Goal: Task Accomplishment & Management: Use online tool/utility

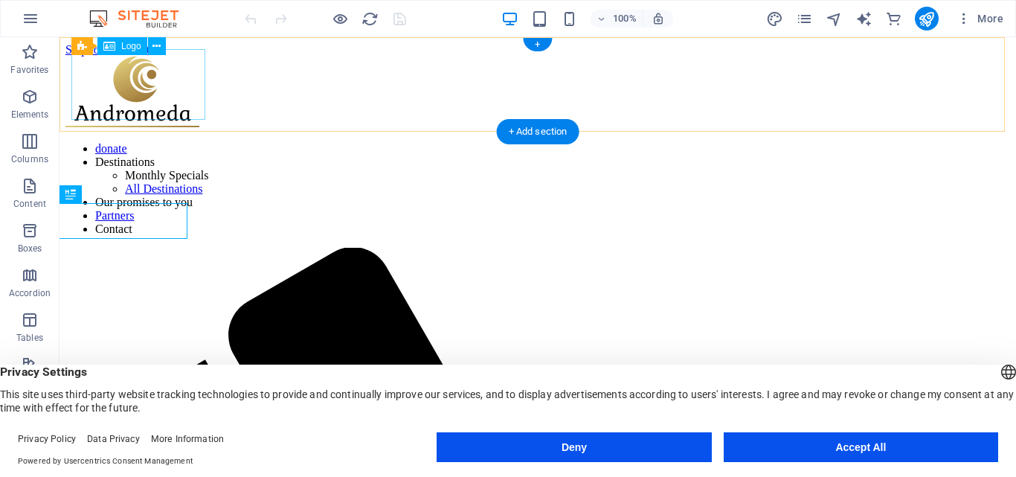
click at [166, 106] on div at bounding box center [537, 94] width 944 height 74
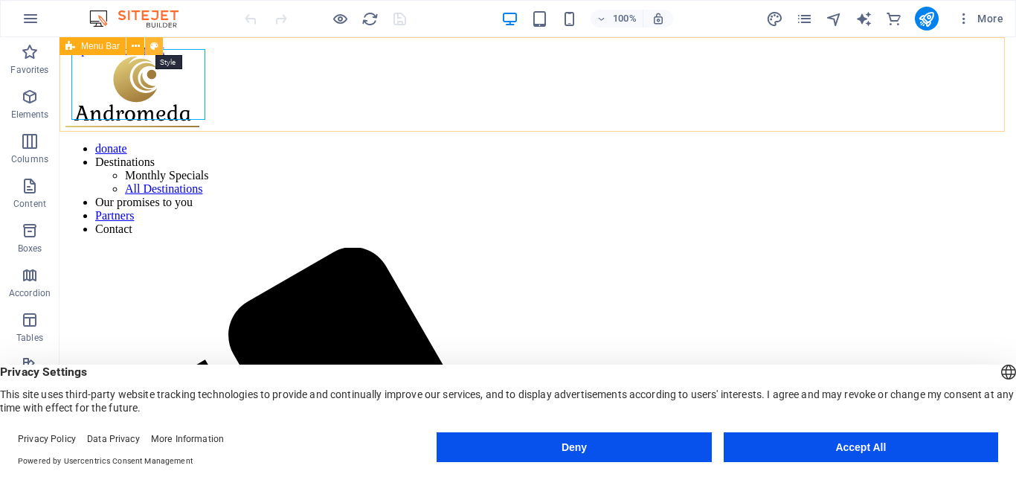
click at [150, 44] on icon at bounding box center [154, 47] width 8 height 16
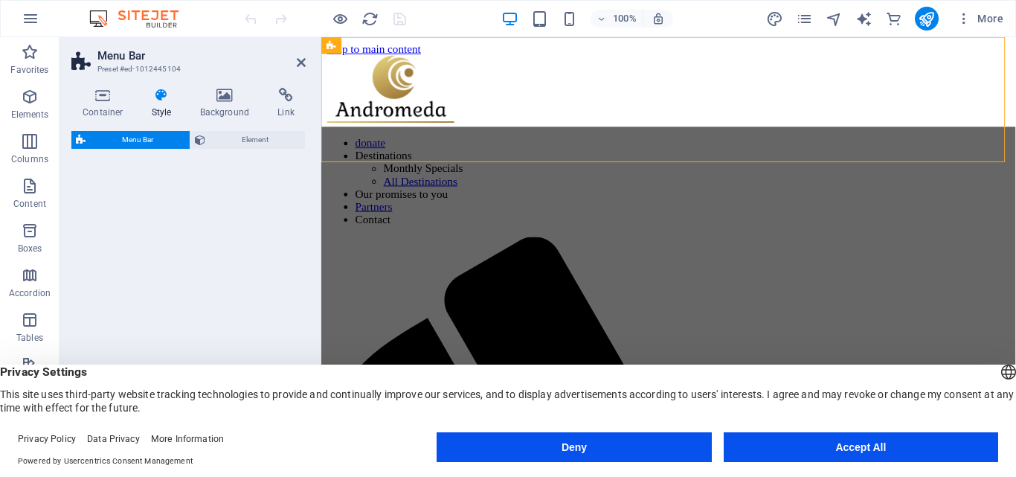
select select "rem"
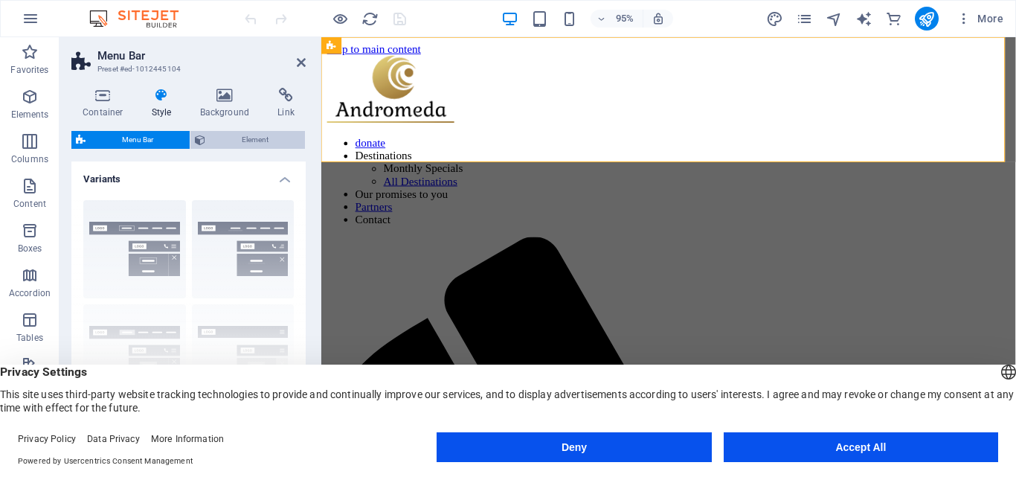
click at [238, 136] on span "Element" at bounding box center [255, 140] width 91 height 18
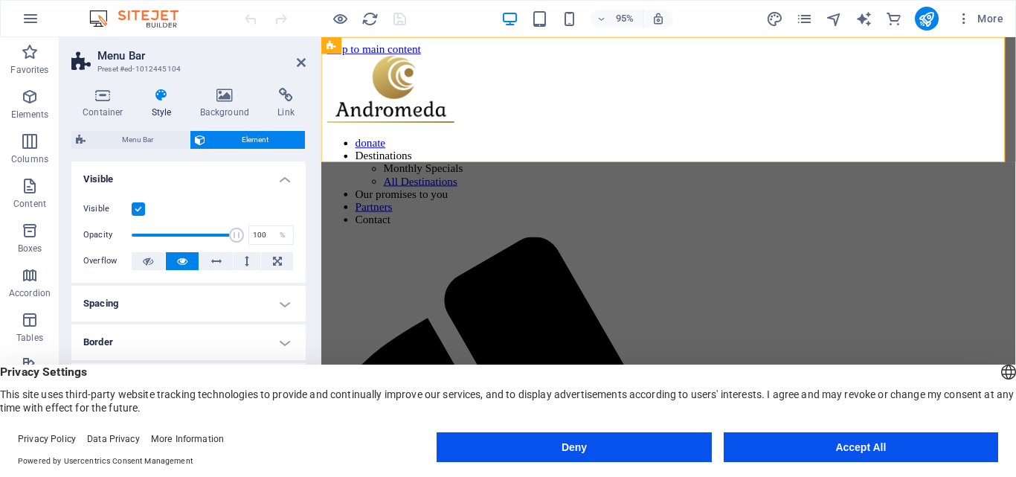
click at [158, 100] on icon at bounding box center [162, 95] width 42 height 15
click at [299, 62] on icon at bounding box center [301, 63] width 9 height 12
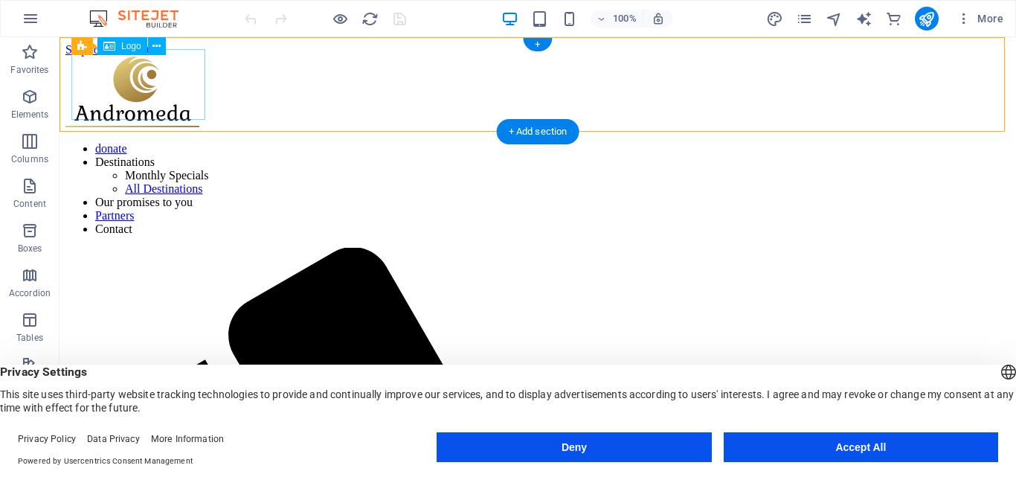
click at [178, 74] on div at bounding box center [537, 94] width 944 height 74
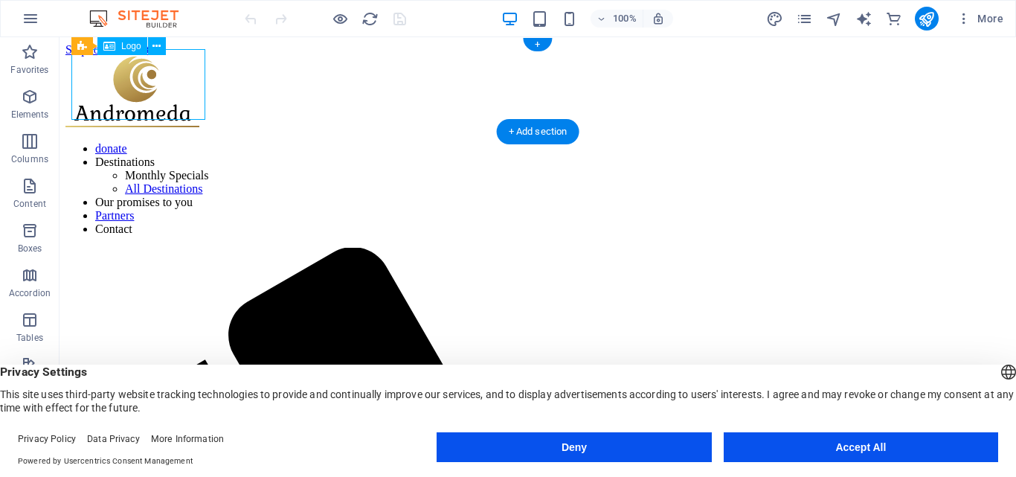
click at [178, 74] on div at bounding box center [537, 94] width 944 height 74
click at [178, 74] on div "Drag here to replace the existing content. Press “Ctrl” if you want to create a…" at bounding box center [537, 245] width 956 height 416
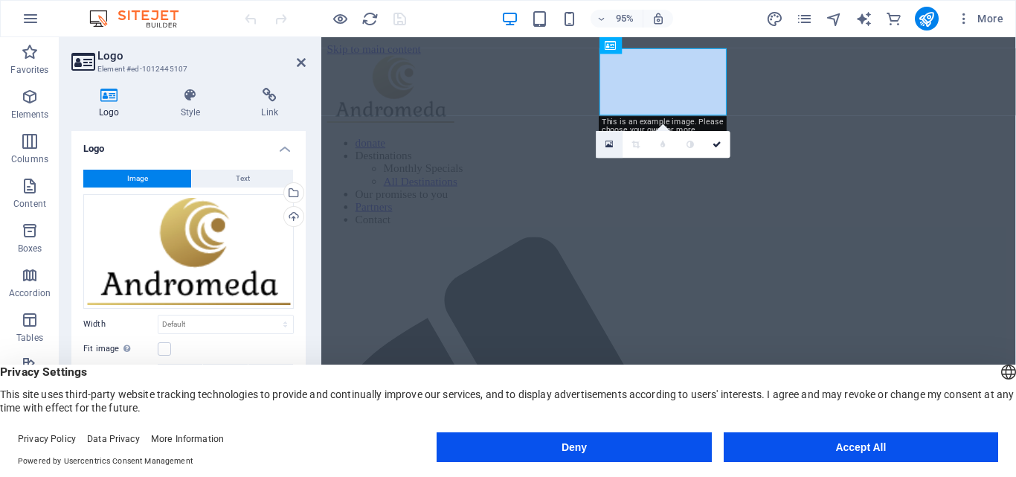
click at [614, 151] on link at bounding box center [609, 144] width 27 height 27
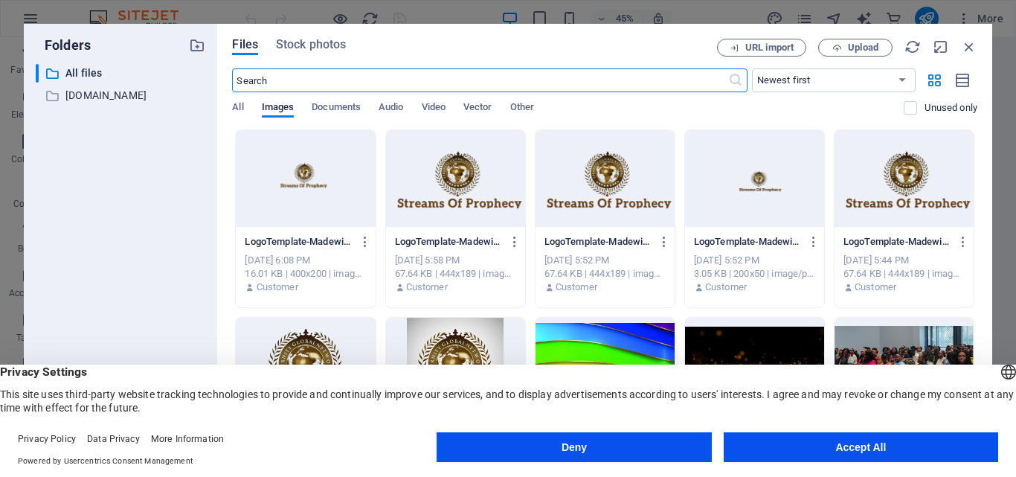
click at [477, 181] on div at bounding box center [455, 178] width 139 height 97
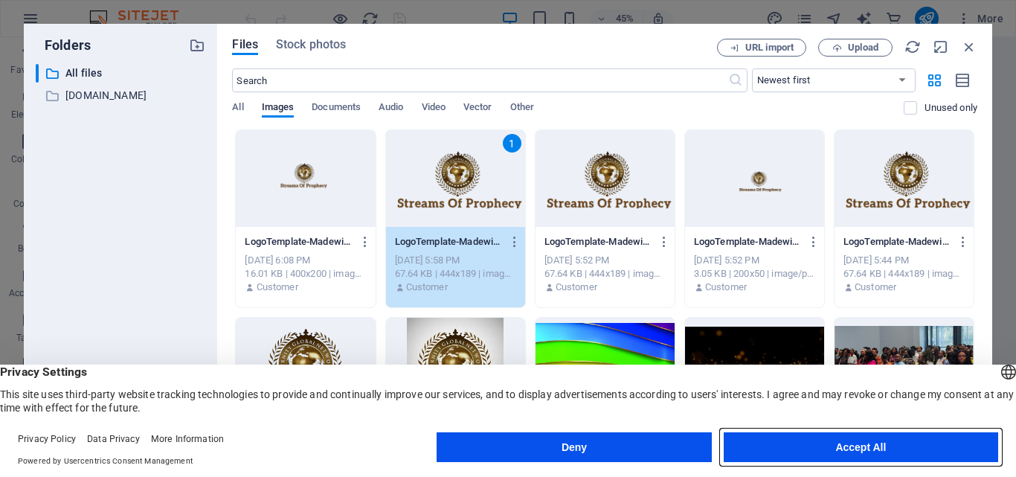
click at [804, 445] on button "Accept All" at bounding box center [861, 447] width 274 height 30
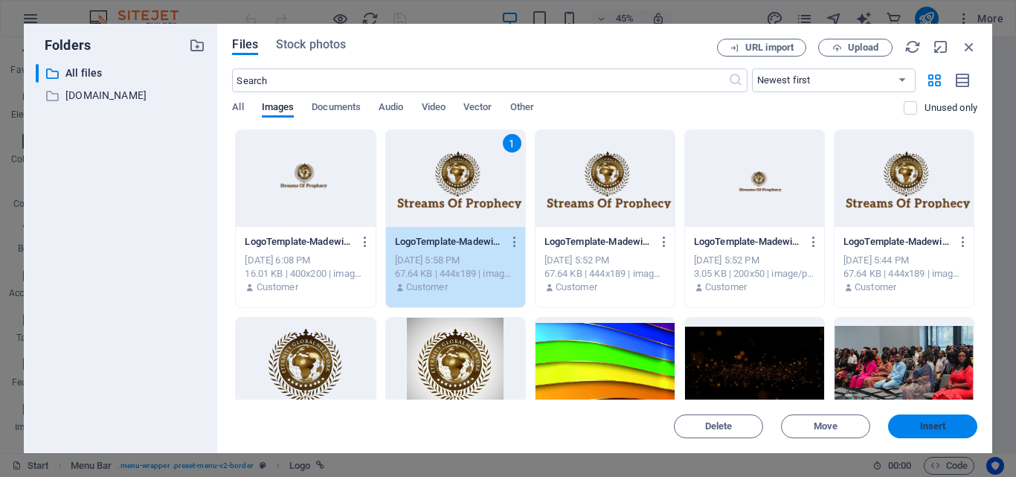
click at [907, 417] on button "Insert" at bounding box center [932, 426] width 89 height 24
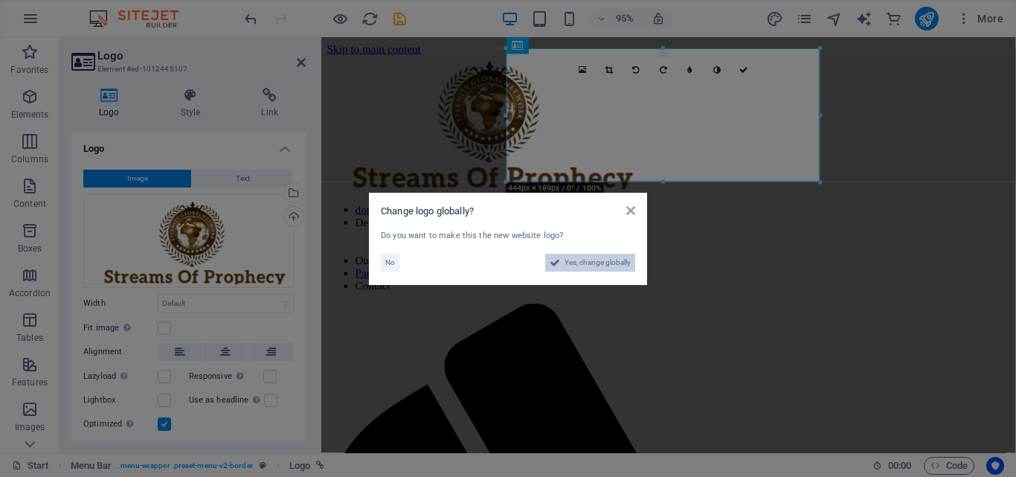
click at [615, 259] on span "Yes, change globally" at bounding box center [597, 263] width 66 height 18
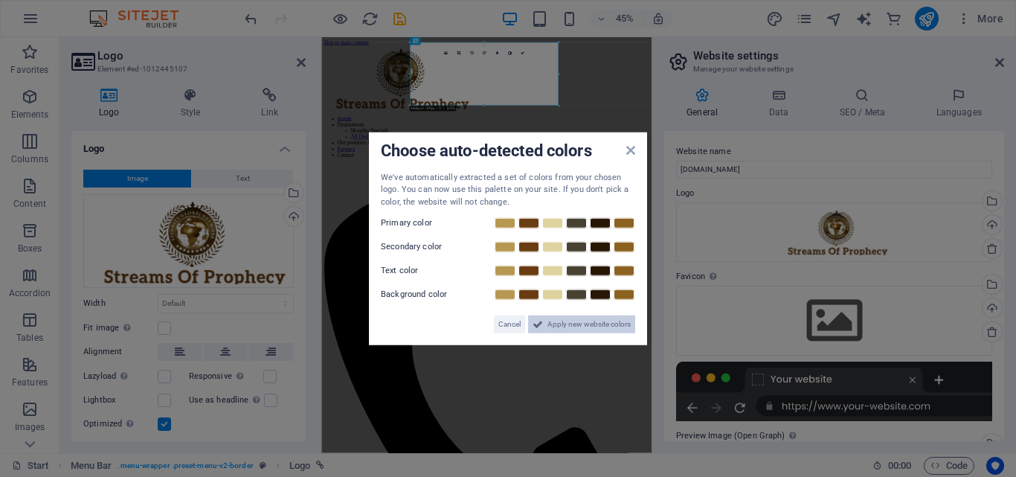
click at [601, 331] on span "Apply new website colors" at bounding box center [588, 324] width 83 height 18
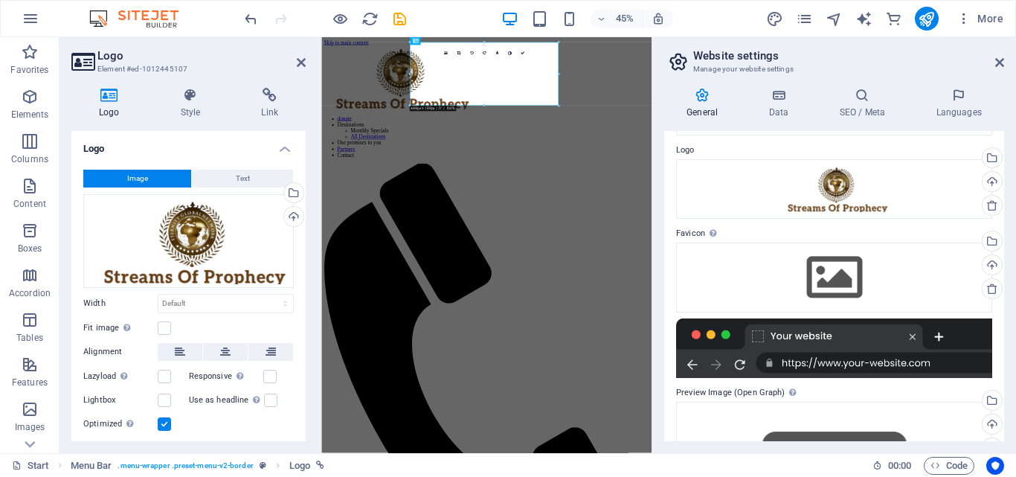
scroll to position [44, 0]
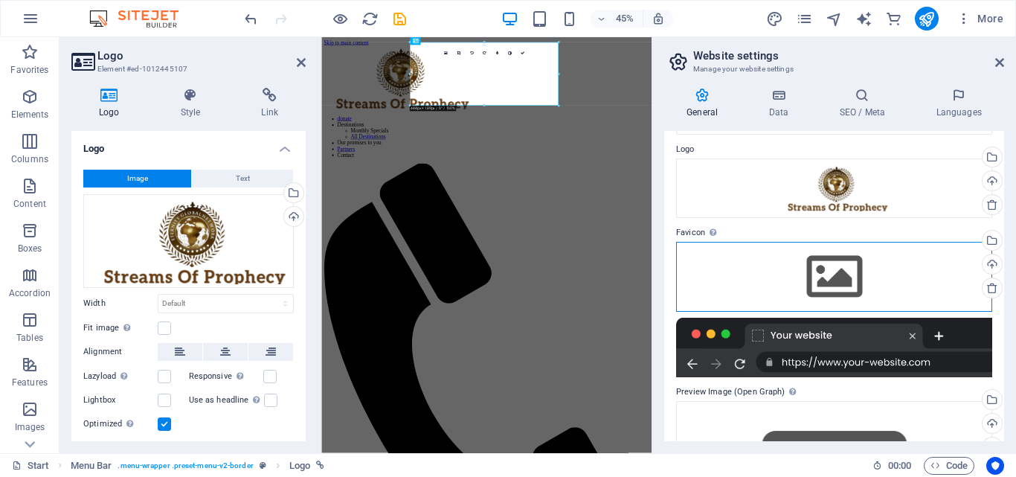
click at [861, 265] on div "Drag files here, click to choose files or select files from Files or our free s…" at bounding box center [834, 277] width 316 height 70
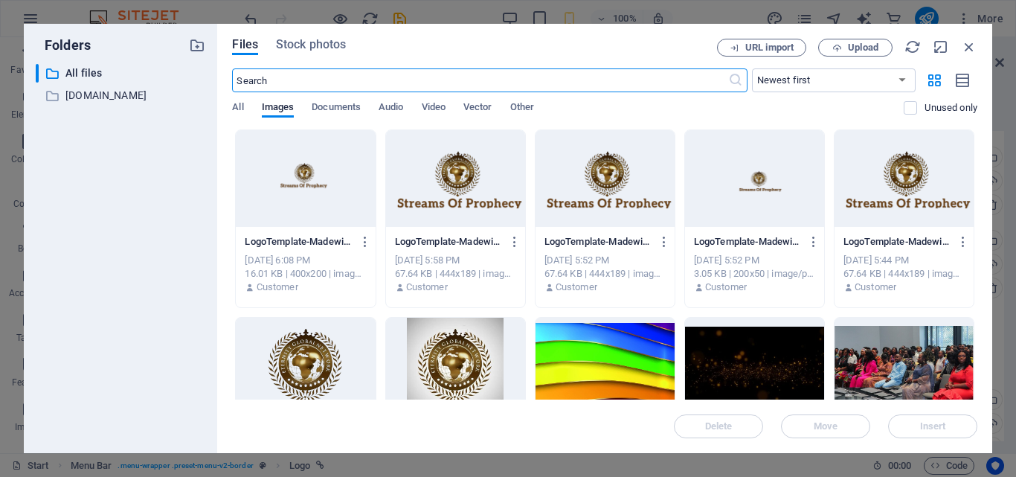
click at [489, 193] on div at bounding box center [455, 178] width 139 height 97
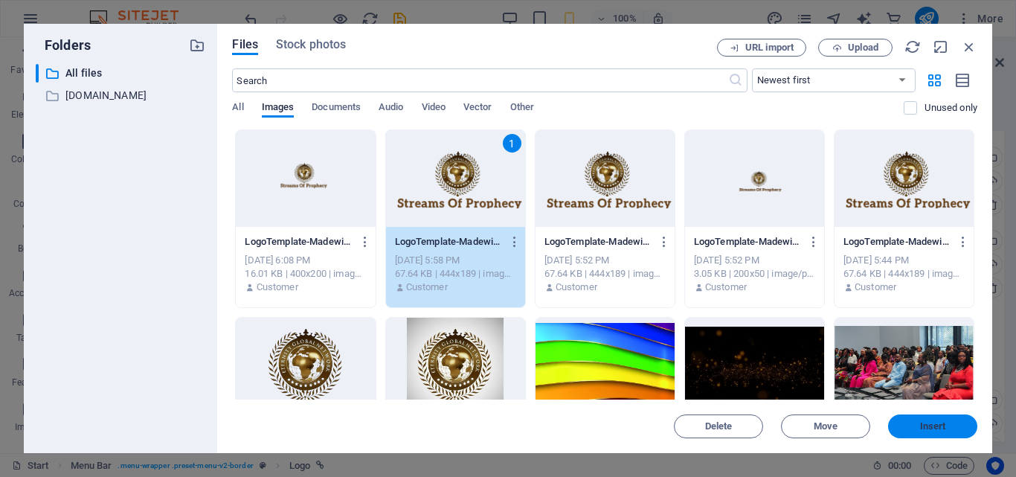
click at [941, 428] on span "Insert" at bounding box center [933, 426] width 26 height 9
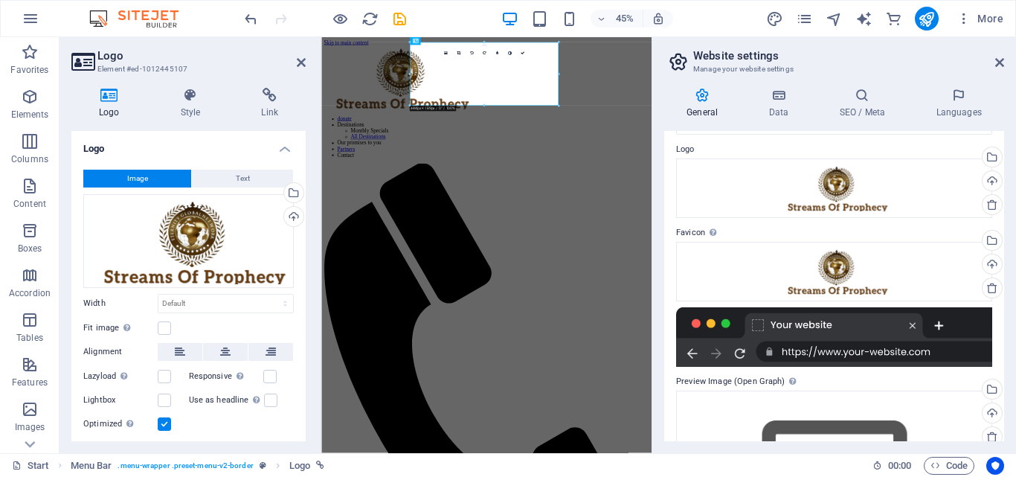
click at [884, 323] on div at bounding box center [834, 336] width 316 height 59
click at [840, 323] on div at bounding box center [834, 336] width 316 height 59
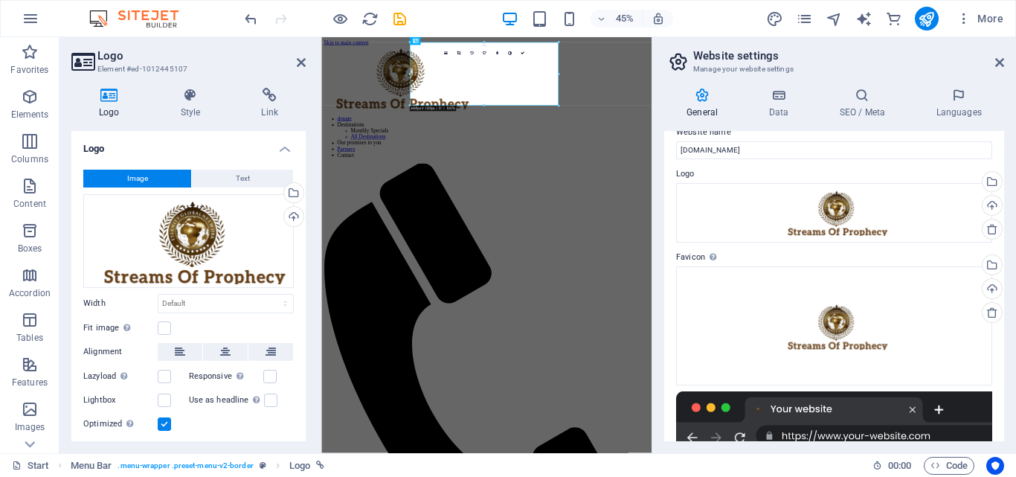
scroll to position [0, 0]
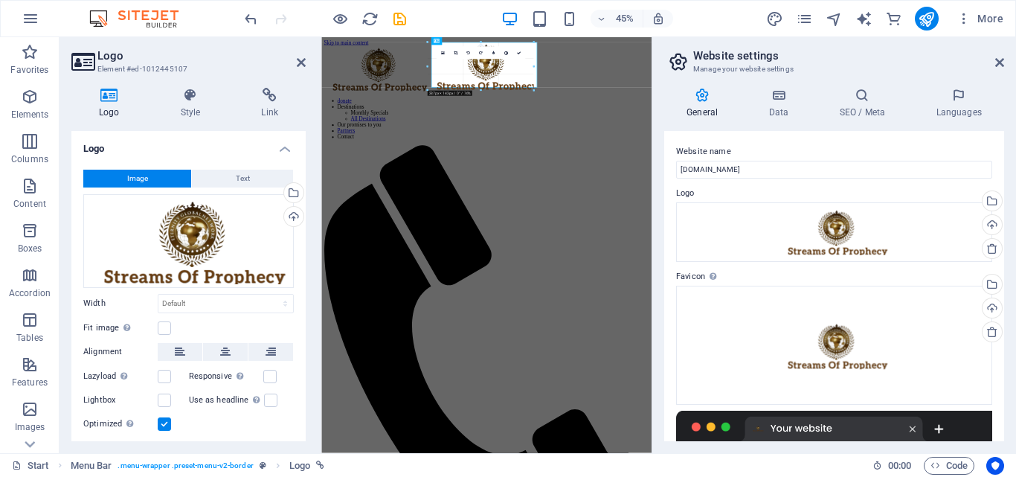
drag, startPoint x: 558, startPoint y: 106, endPoint x: 207, endPoint y: 62, distance: 353.6
type input "316"
select select "px"
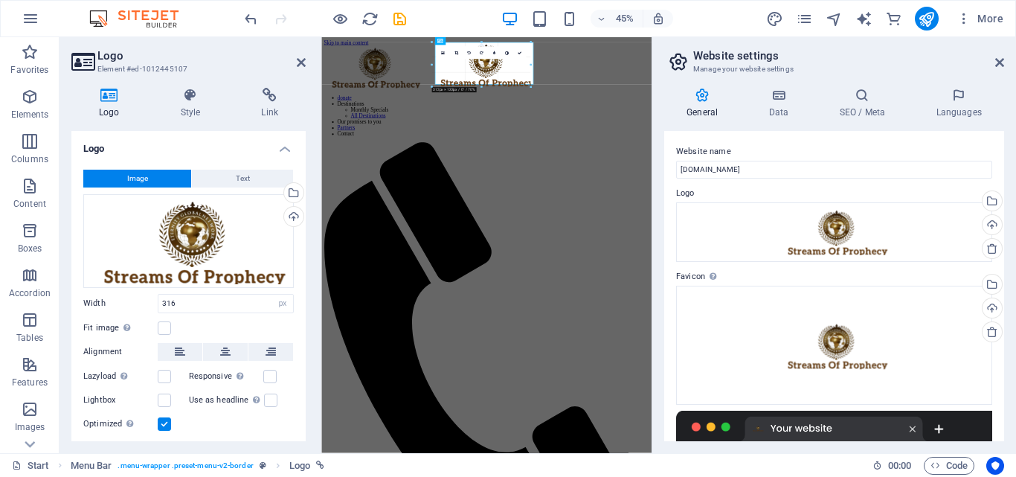
drag, startPoint x: 535, startPoint y: 88, endPoint x: 437, endPoint y: 97, distance: 98.6
type input "295"
click at [303, 61] on icon at bounding box center [301, 63] width 9 height 12
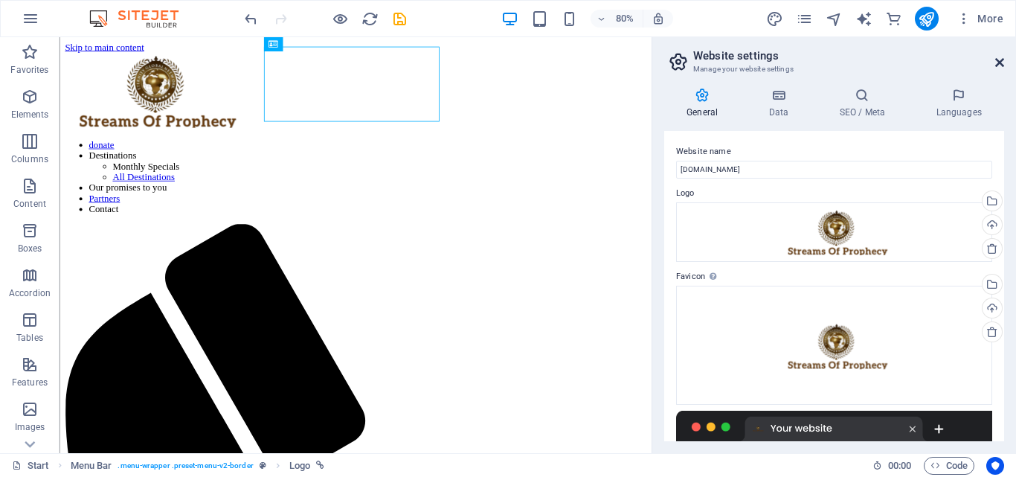
click at [1003, 62] on icon at bounding box center [999, 63] width 9 height 12
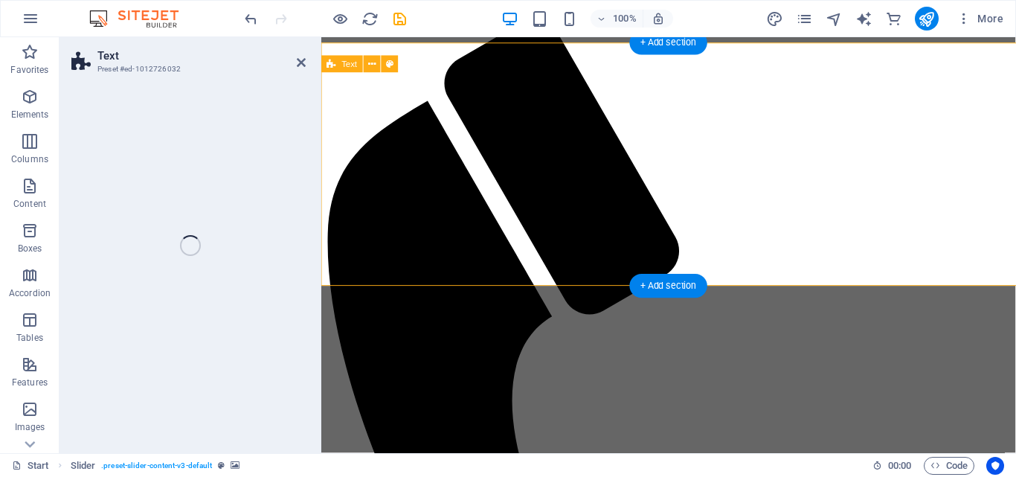
drag, startPoint x: 1038, startPoint y: 194, endPoint x: 1041, endPoint y: 202, distance: 8.0
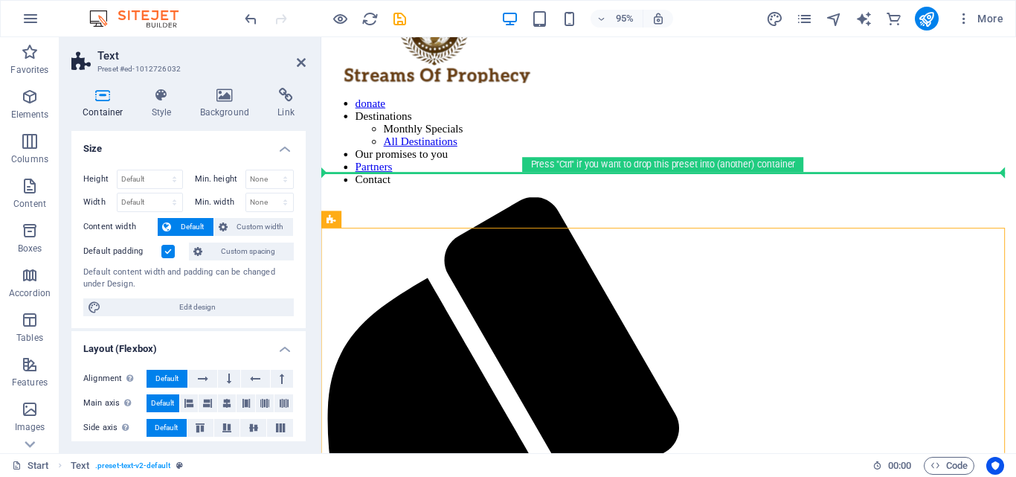
scroll to position [0, 0]
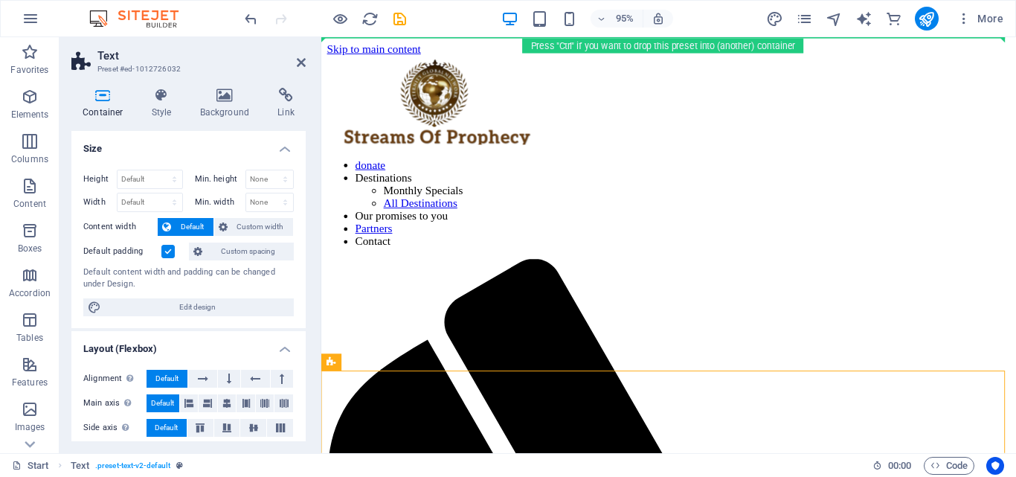
click at [303, 56] on h2 "Text" at bounding box center [201, 55] width 208 height 13
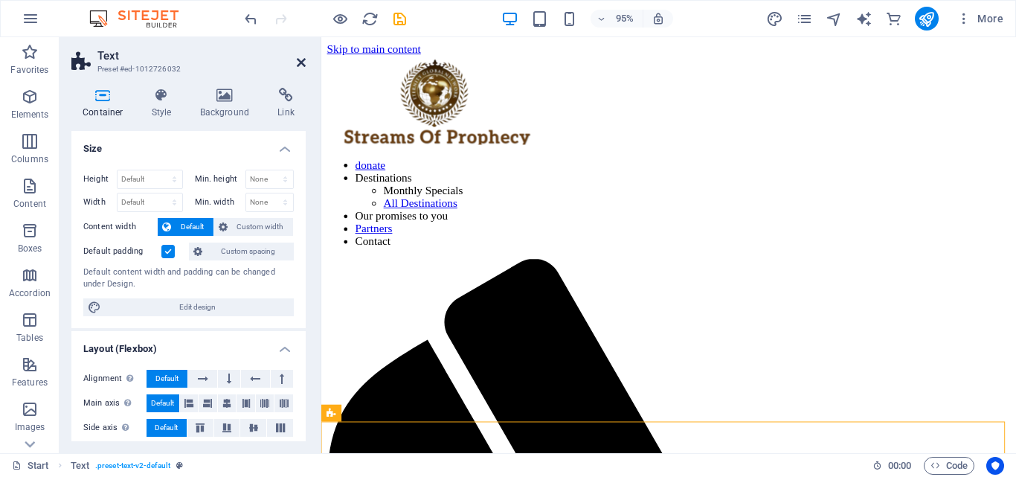
click at [300, 59] on icon at bounding box center [301, 63] width 9 height 12
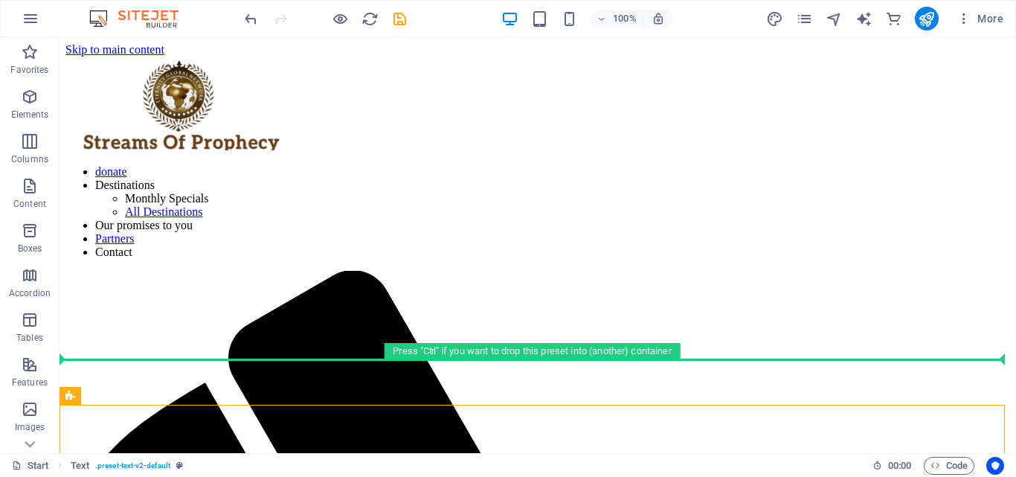
drag, startPoint x: 995, startPoint y: 146, endPoint x: 1013, endPoint y: 41, distance: 107.1
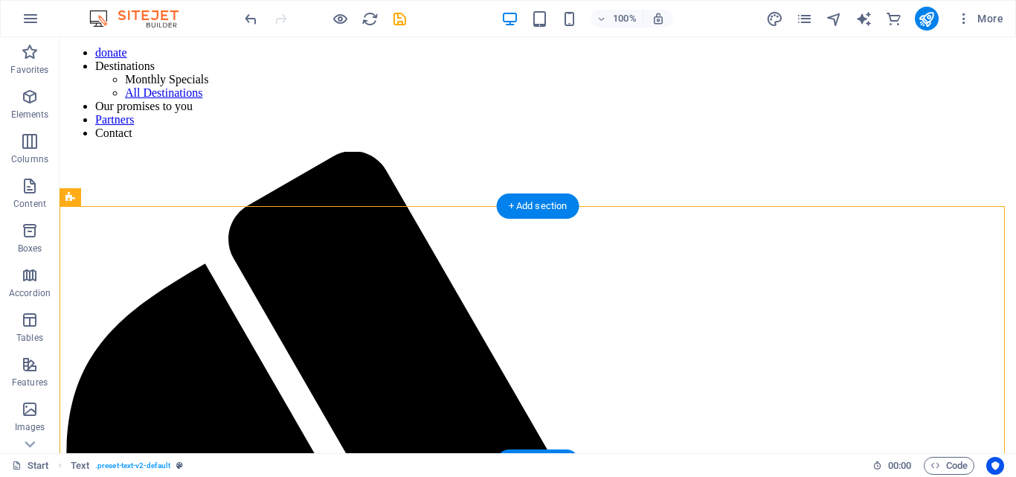
scroll to position [149, 0]
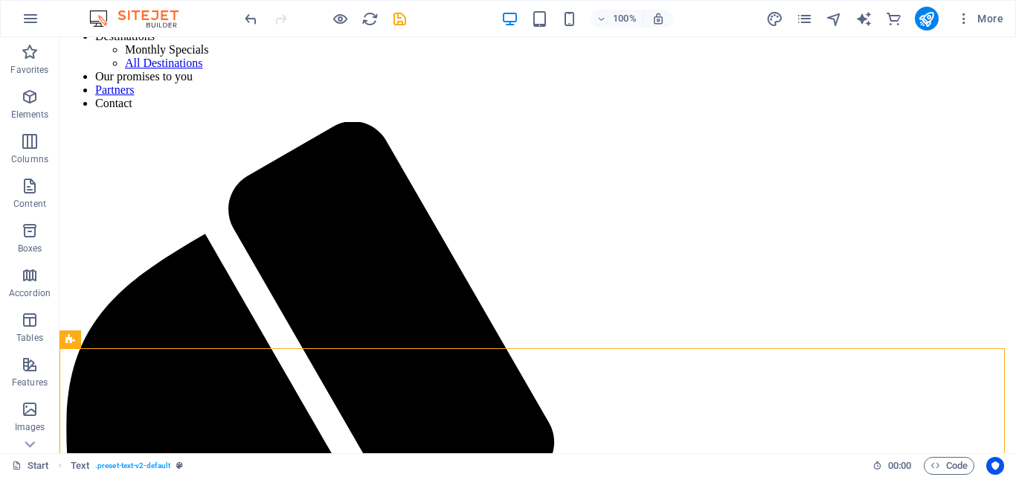
scroll to position [0, 0]
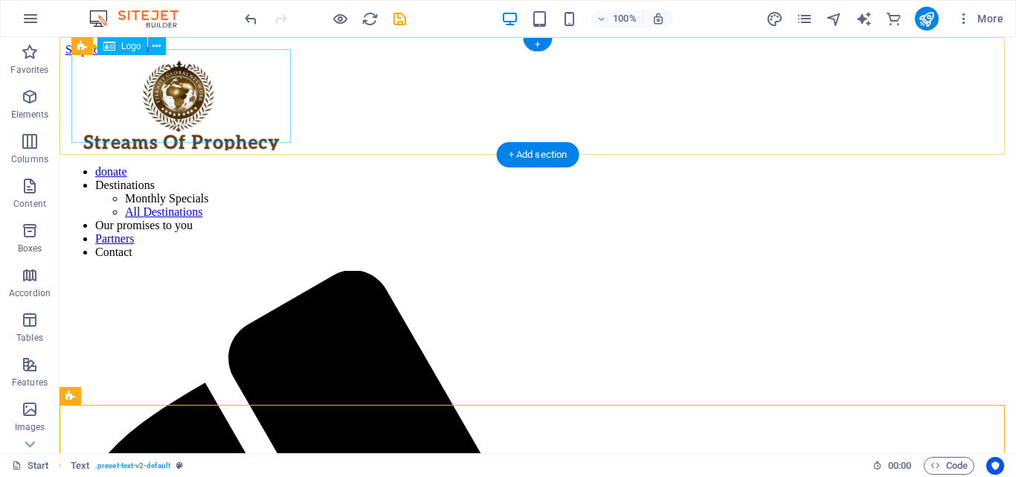
click at [252, 112] on div at bounding box center [537, 105] width 944 height 97
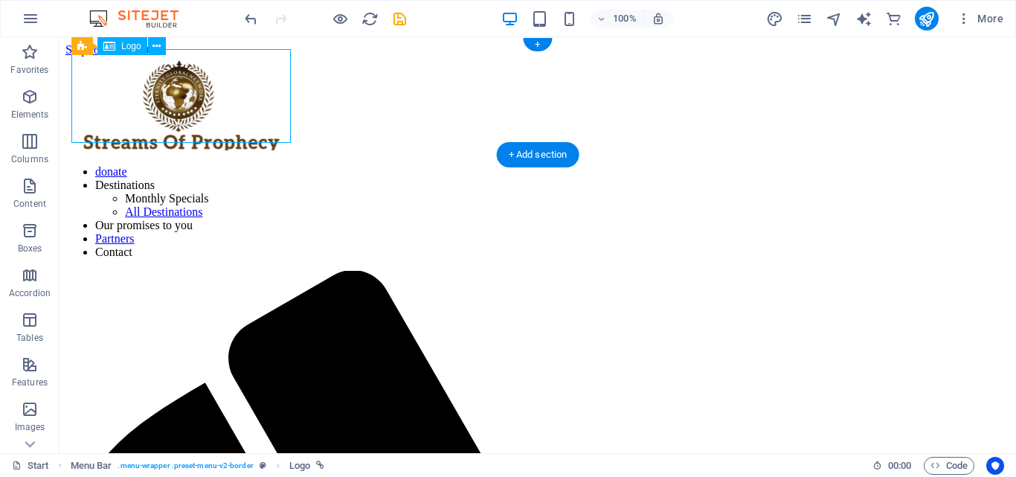
click at [252, 112] on div at bounding box center [537, 105] width 944 height 97
select select "px"
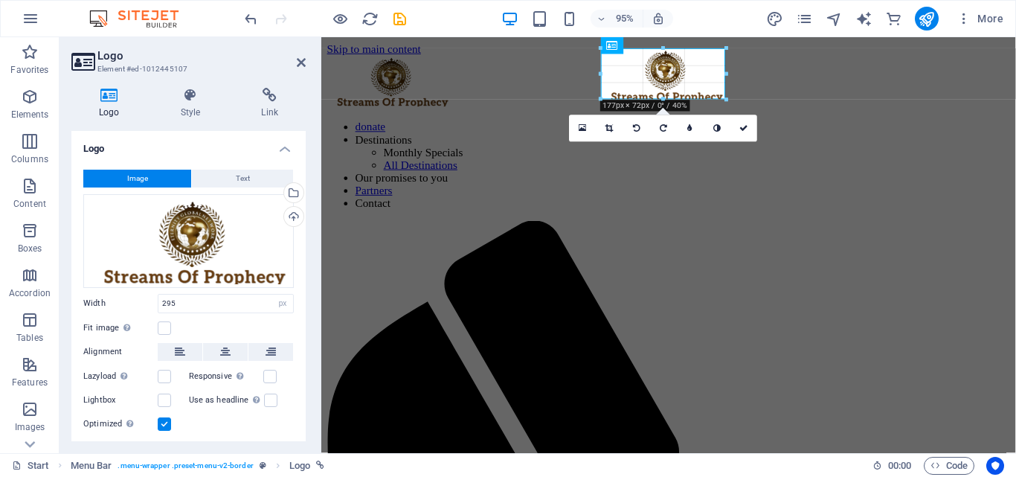
drag, startPoint x: 770, startPoint y: 137, endPoint x: 379, endPoint y: 53, distance: 400.1
type input "176"
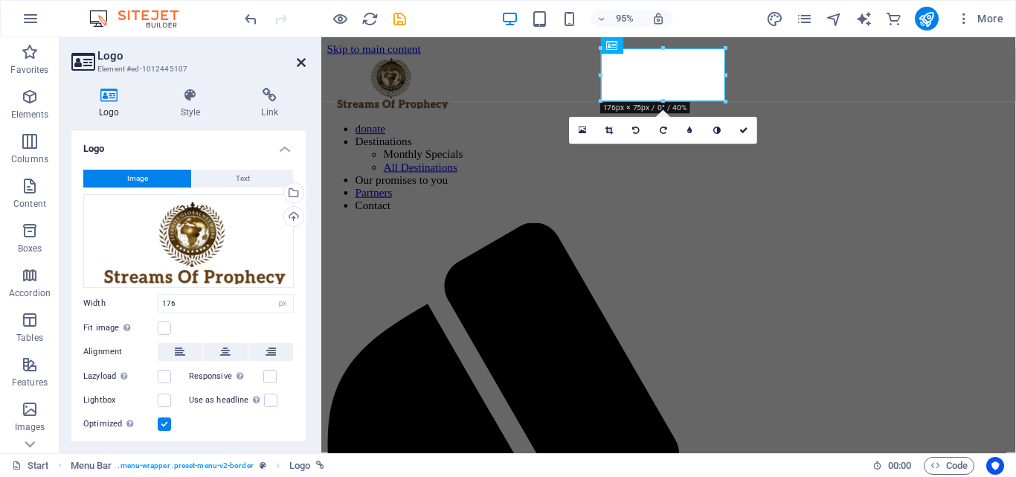
click at [300, 61] on icon at bounding box center [301, 63] width 9 height 12
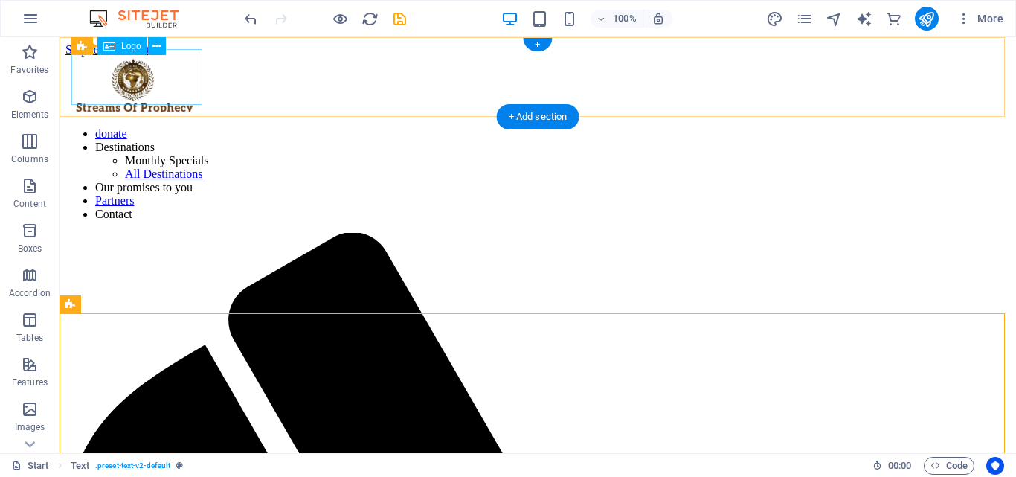
click at [133, 81] on div at bounding box center [537, 86] width 944 height 59
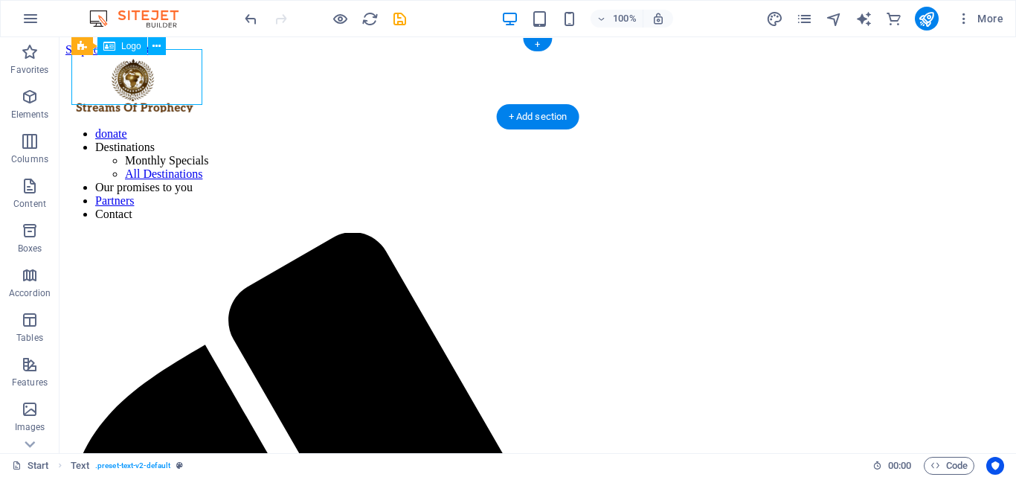
click at [133, 81] on div at bounding box center [537, 86] width 944 height 59
select select "px"
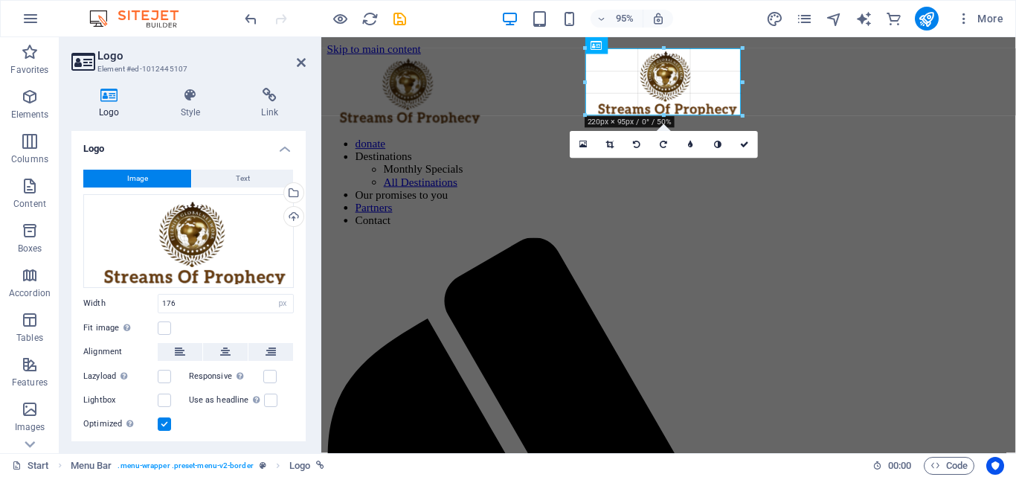
drag, startPoint x: 726, startPoint y: 99, endPoint x: 737, endPoint y: 115, distance: 19.2
type input "221"
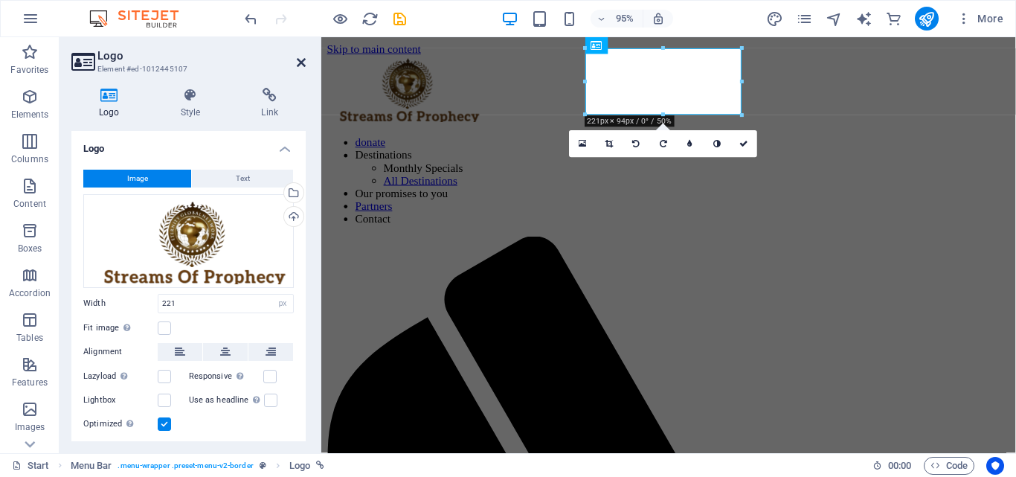
click at [303, 58] on icon at bounding box center [301, 63] width 9 height 12
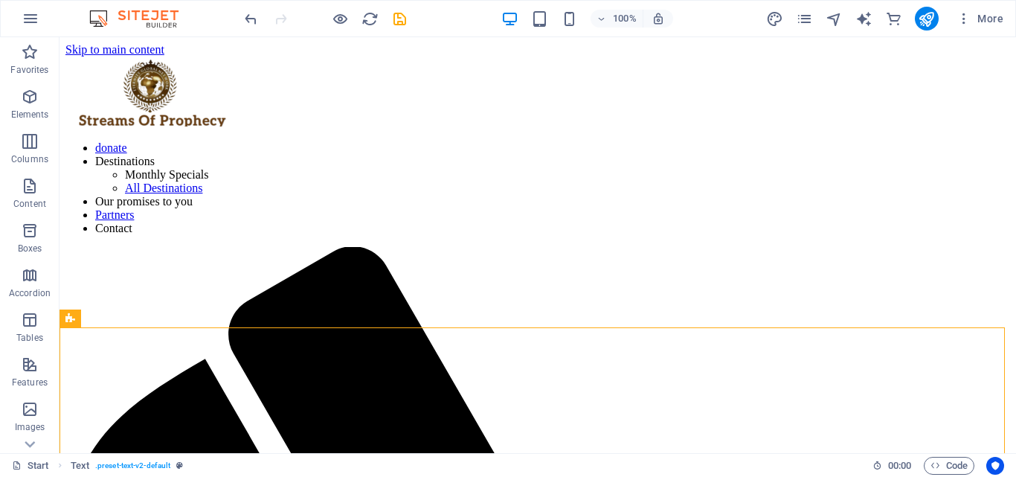
click at [579, 25] on div "100%" at bounding box center [587, 19] width 172 height 24
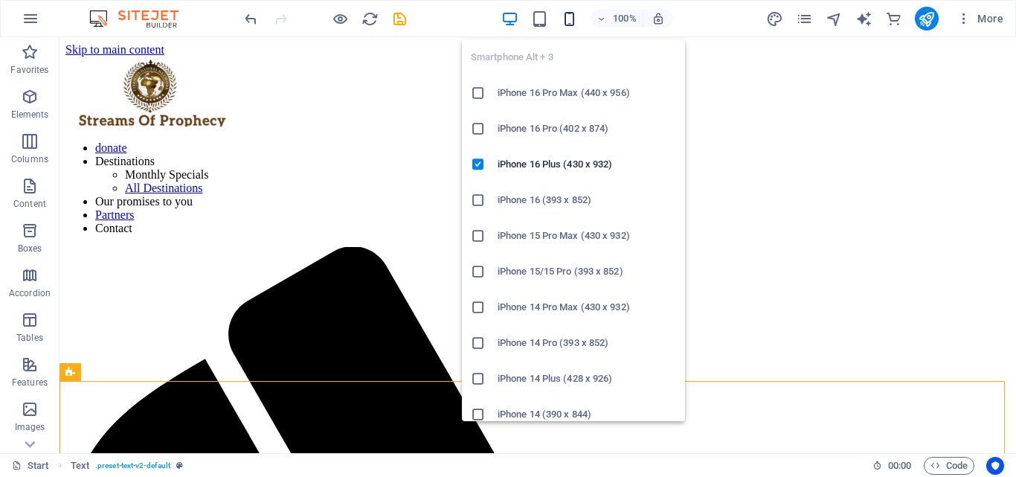
click at [567, 21] on icon "button" at bounding box center [569, 18] width 17 height 17
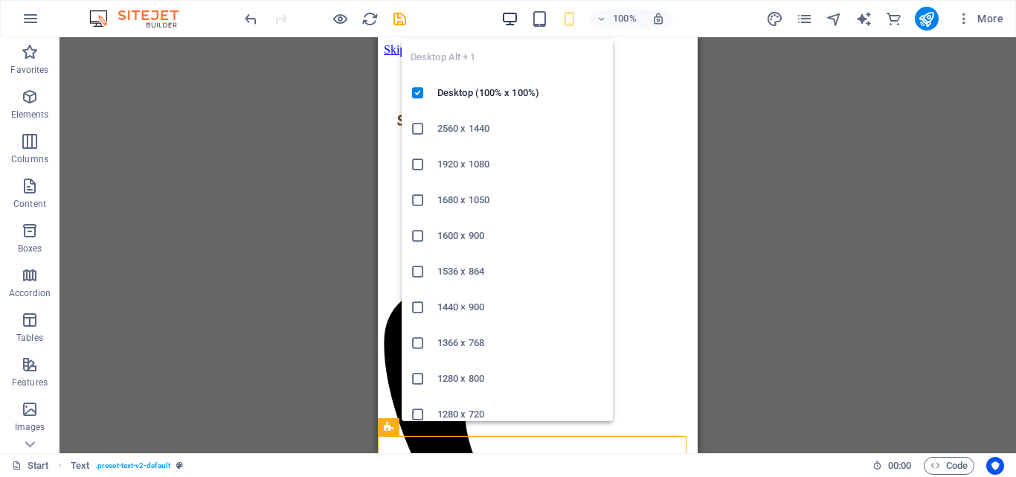
click at [517, 18] on icon "button" at bounding box center [509, 18] width 17 height 17
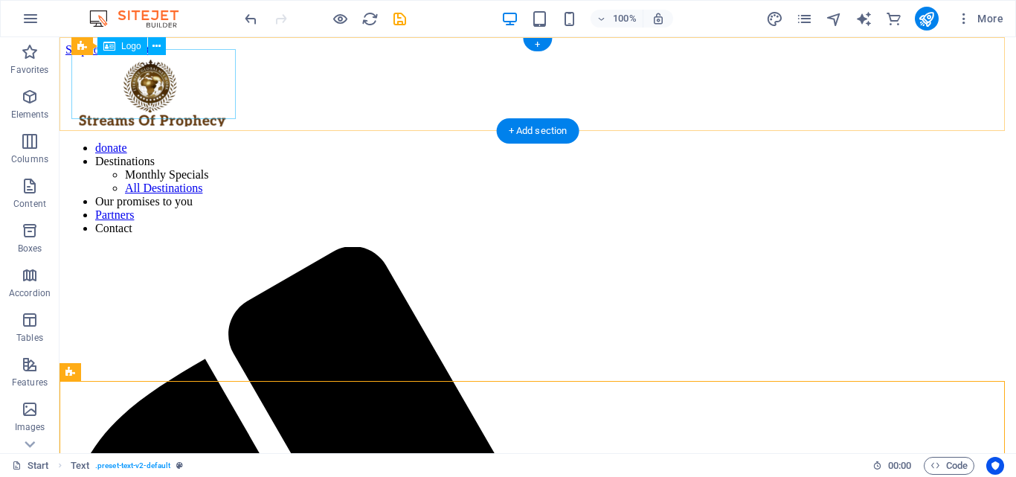
click at [208, 87] on div at bounding box center [537, 93] width 944 height 73
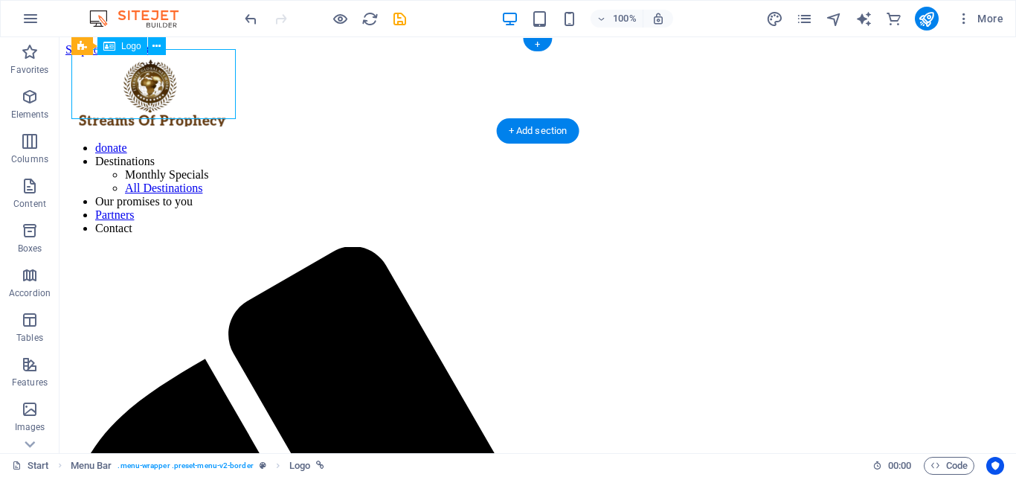
click at [208, 87] on div at bounding box center [537, 93] width 944 height 73
select select "px"
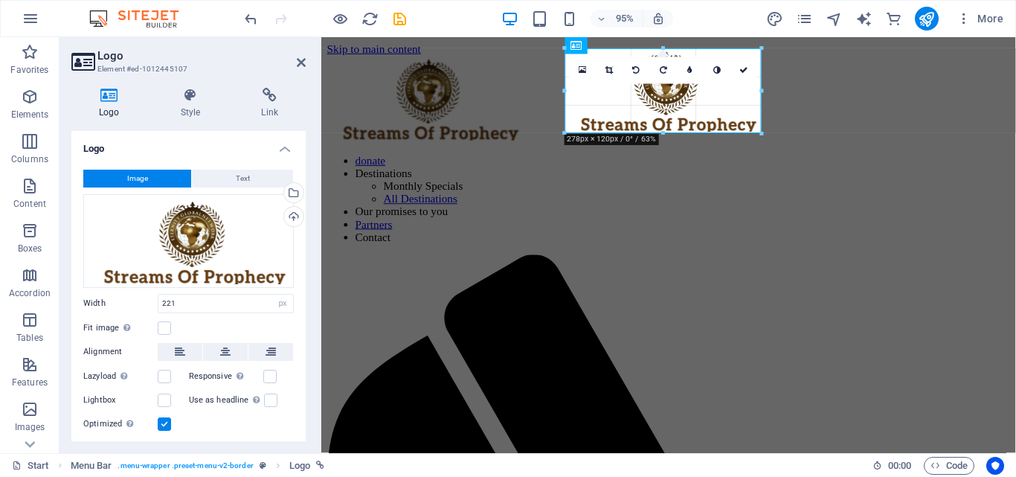
drag, startPoint x: 742, startPoint y: 116, endPoint x: 710, endPoint y: 134, distance: 36.6
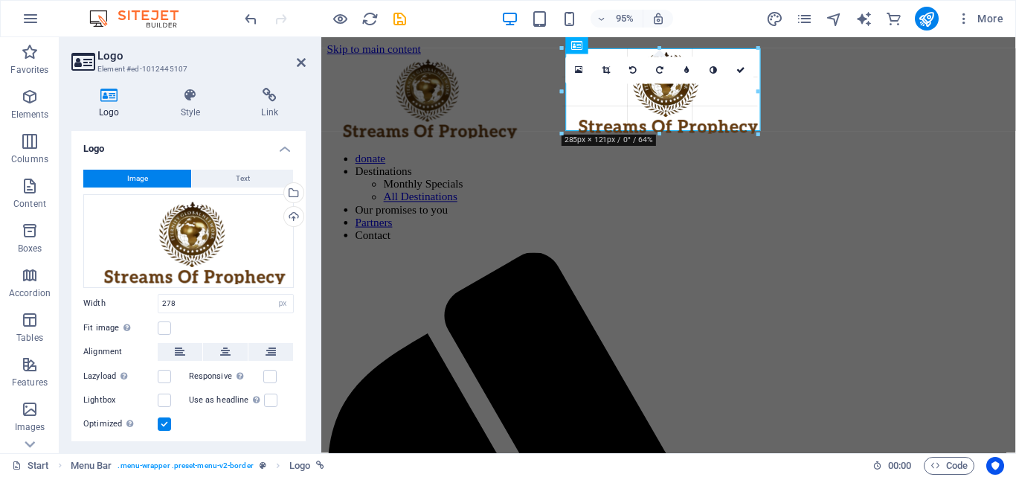
drag, startPoint x: 663, startPoint y: 130, endPoint x: 647, endPoint y: 129, distance: 16.4
type input "276"
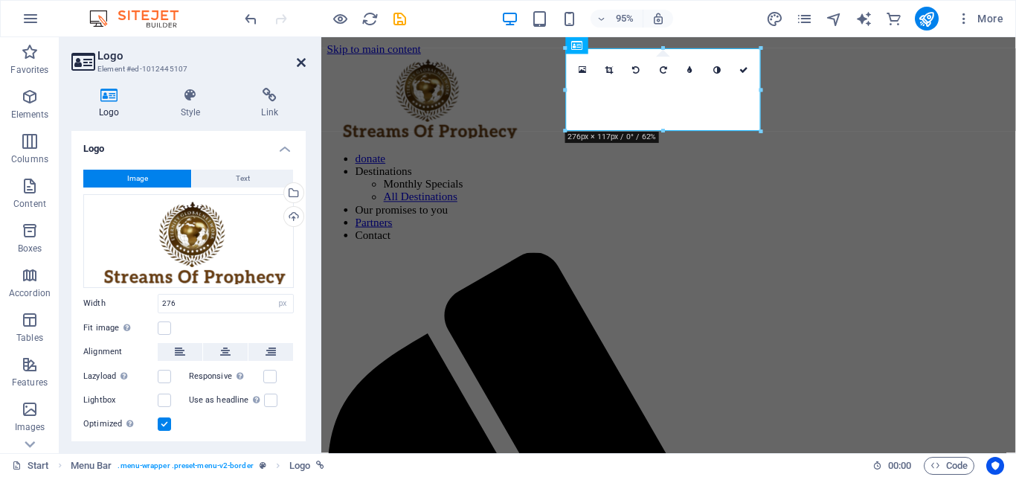
click at [303, 61] on icon at bounding box center [301, 63] width 9 height 12
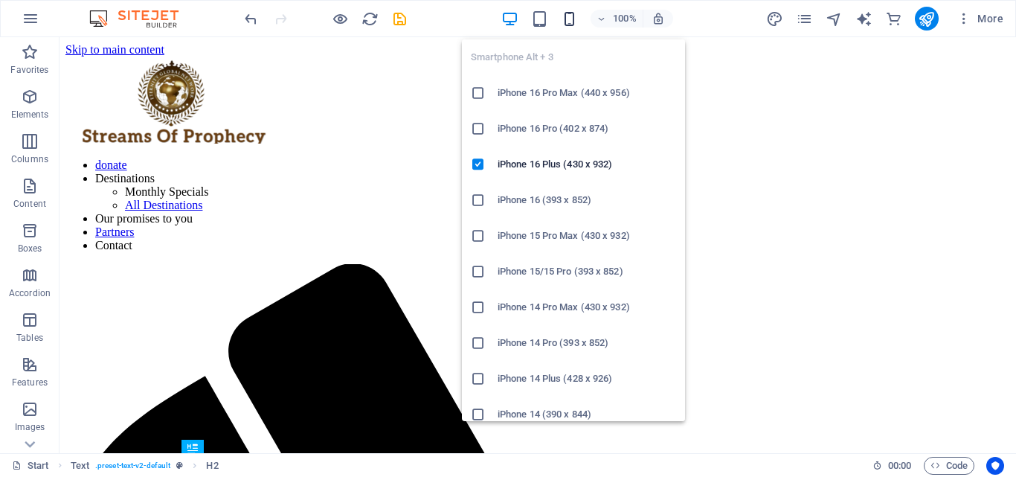
click at [561, 24] on icon "button" at bounding box center [569, 18] width 17 height 17
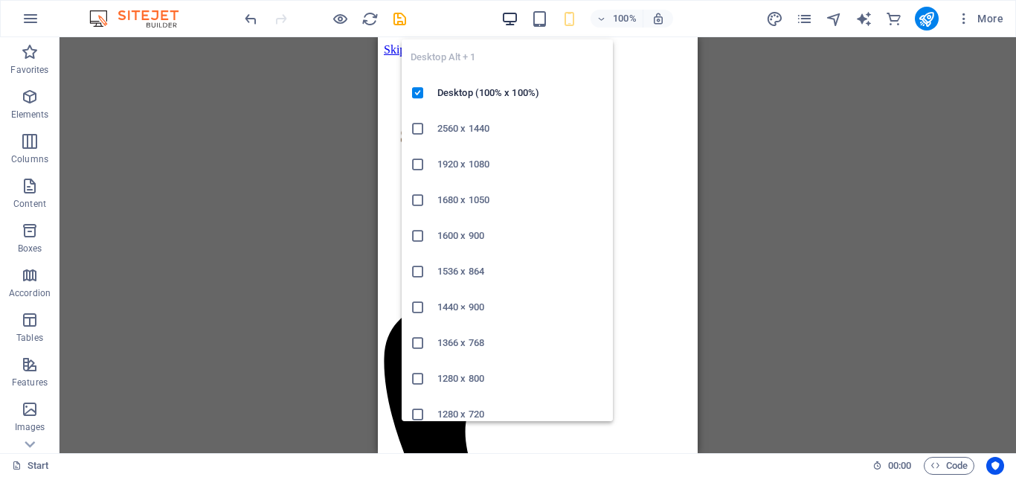
click at [514, 24] on icon "button" at bounding box center [509, 18] width 17 height 17
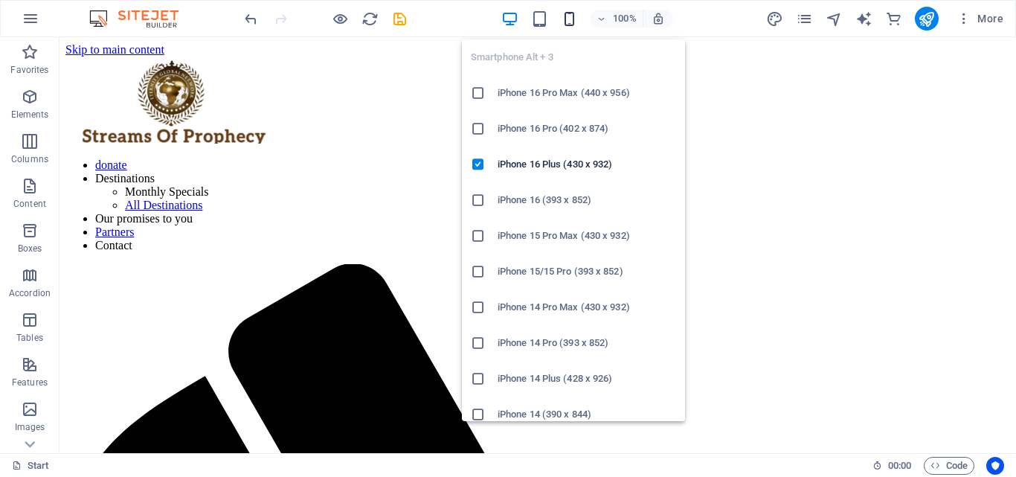
click at [571, 13] on icon "button" at bounding box center [569, 18] width 17 height 17
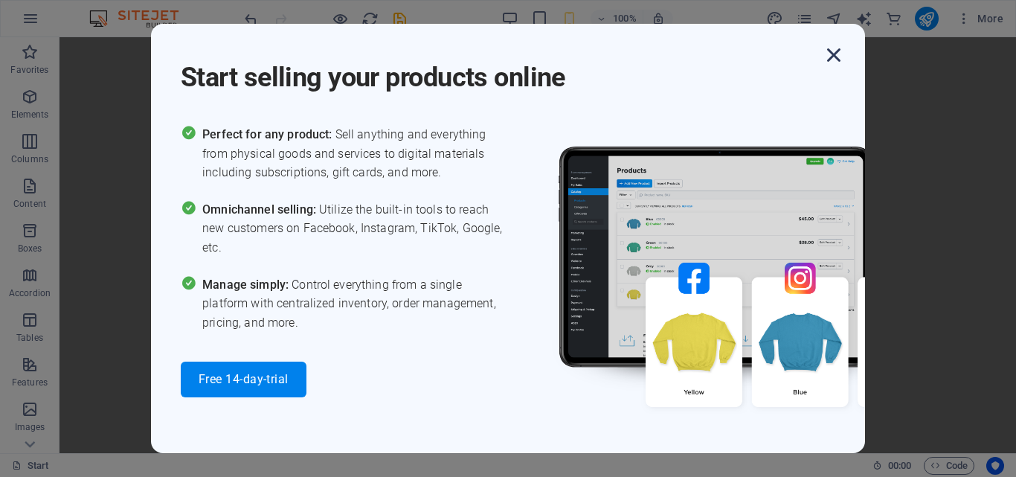
click at [826, 62] on icon "button" at bounding box center [833, 55] width 27 height 27
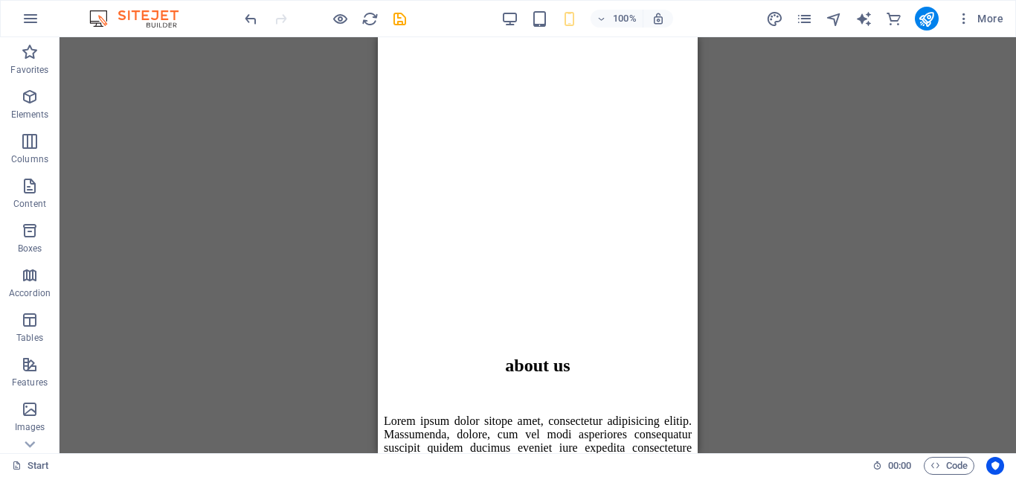
scroll to position [708, 0]
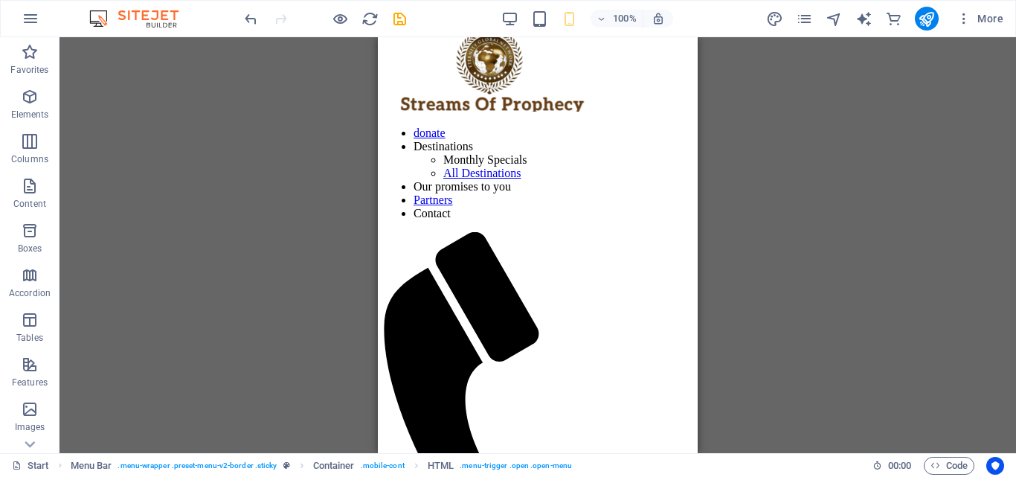
scroll to position [10, 0]
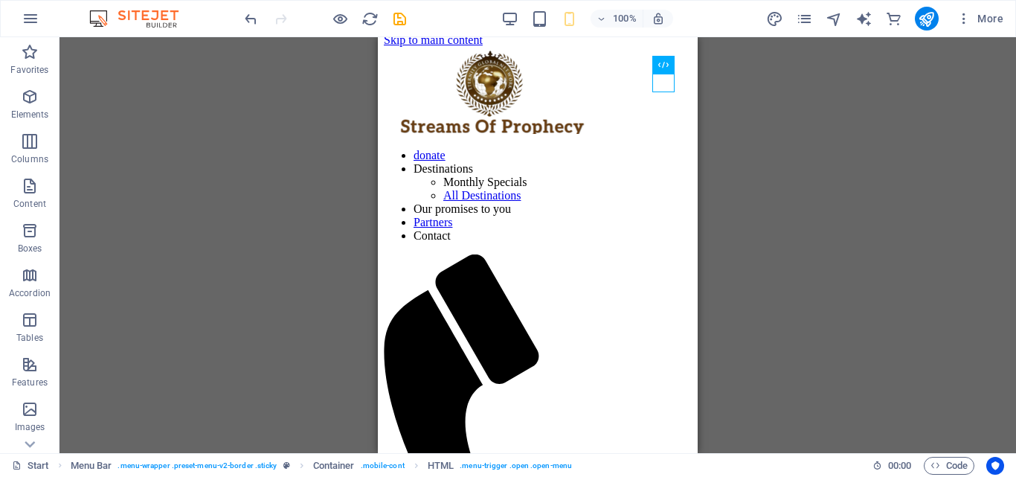
click at [701, 73] on div "H2 Slider Slider Menu Bar Menu Logo Text Text Slider H2 Text Separator HTML Sep…" at bounding box center [537, 245] width 956 height 416
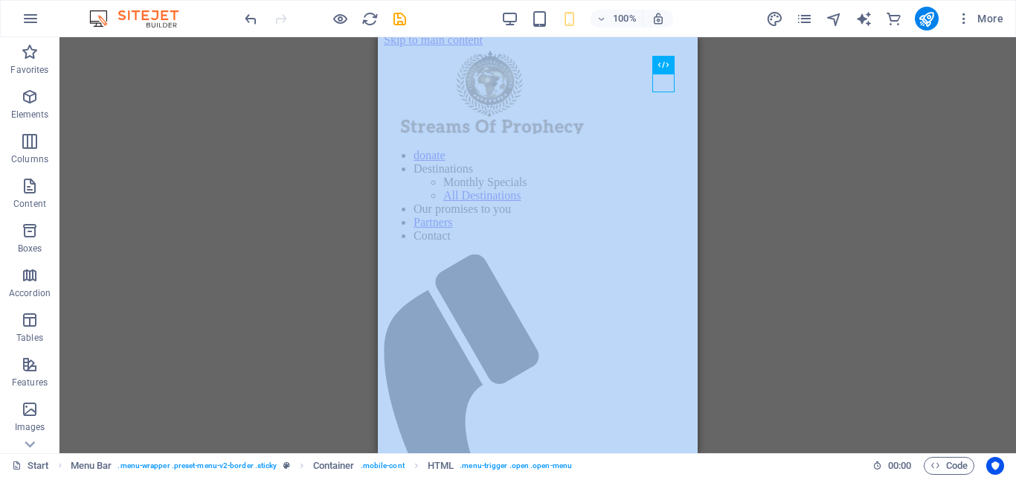
click at [701, 73] on div "H2 Slider Slider Menu Bar Menu Logo Text Text Slider H2 Text Separator HTML Sep…" at bounding box center [537, 245] width 956 height 416
click at [748, 86] on div "H2 Slider Slider Menu Bar Menu Logo Text Text Slider H2 Text Separator HTML Sep…" at bounding box center [537, 245] width 956 height 416
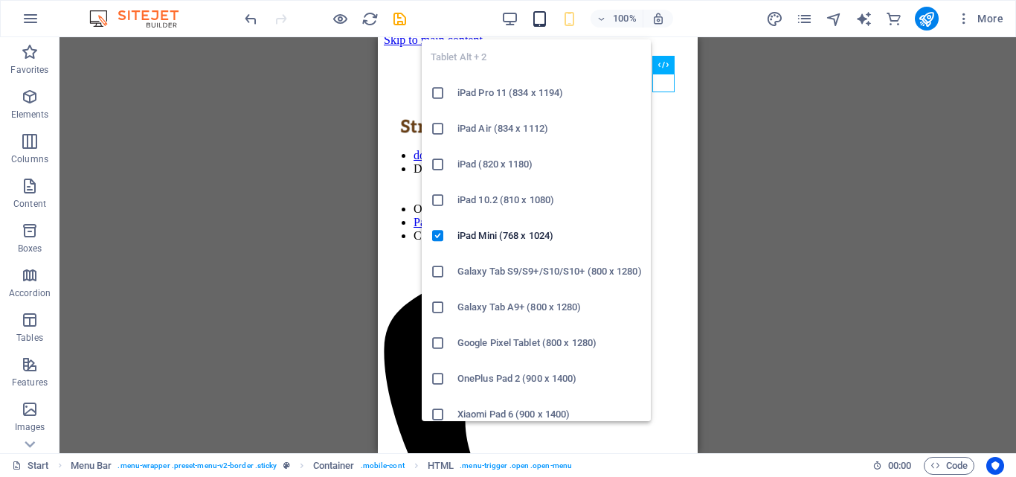
click at [544, 18] on icon "button" at bounding box center [539, 18] width 17 height 17
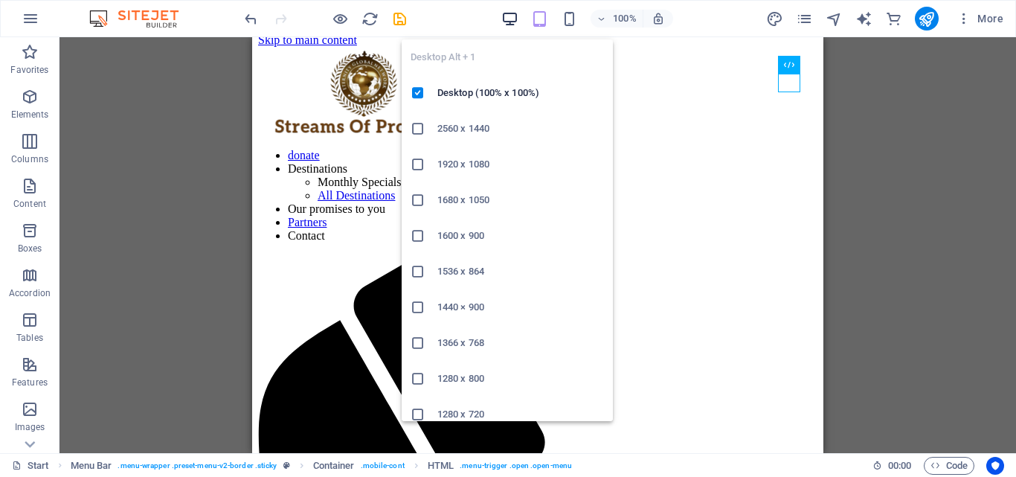
click at [517, 18] on icon "button" at bounding box center [509, 18] width 17 height 17
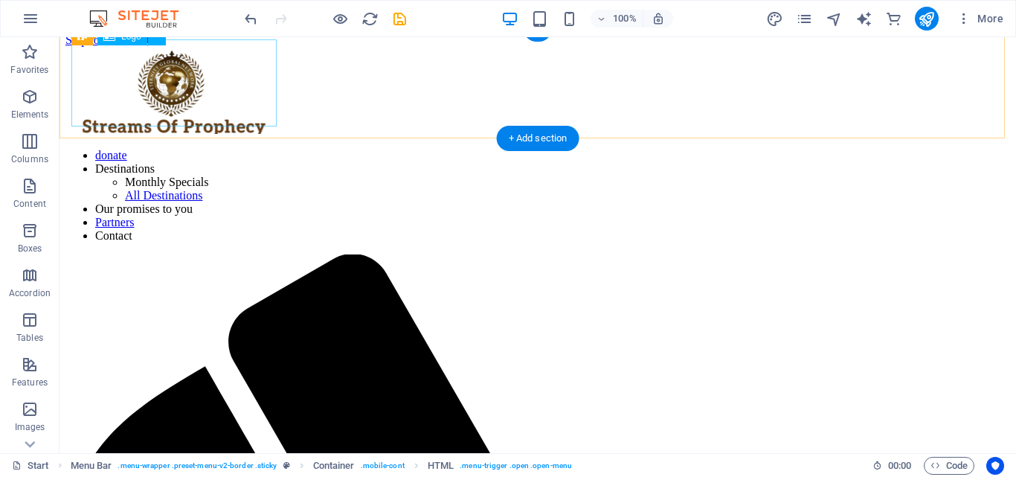
click at [248, 91] on div at bounding box center [537, 92] width 944 height 90
select select "px"
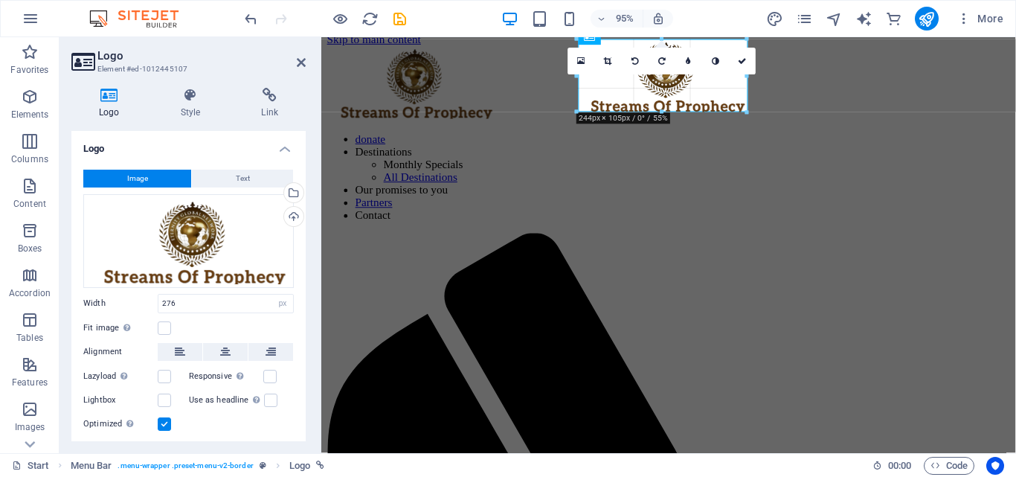
drag, startPoint x: 761, startPoint y: 125, endPoint x: 721, endPoint y: 112, distance: 41.4
type input "240"
click at [308, 62] on aside "Logo Element #ed-1012445107 Logo Style Link Logo Image Text Drag files here, cl…" at bounding box center [190, 245] width 262 height 416
click at [303, 62] on icon at bounding box center [301, 63] width 9 height 12
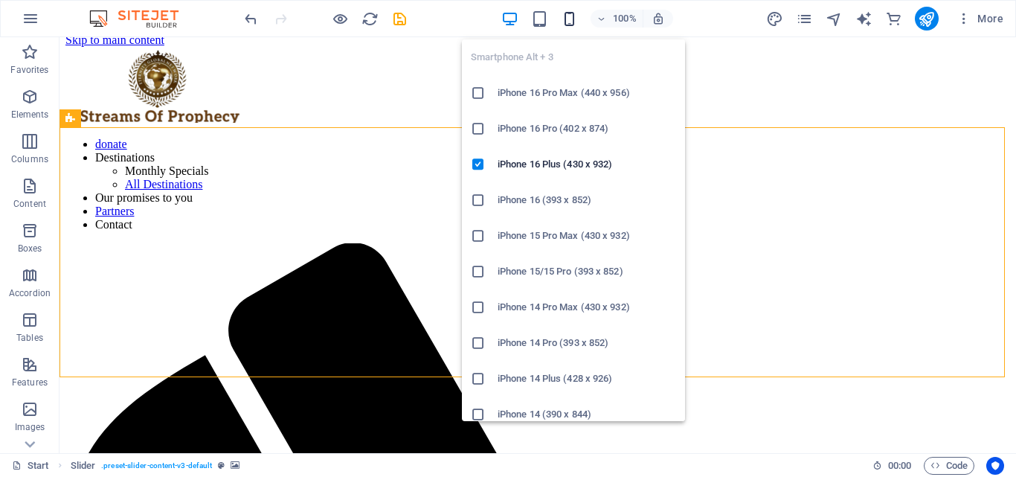
click at [562, 21] on icon "button" at bounding box center [569, 18] width 17 height 17
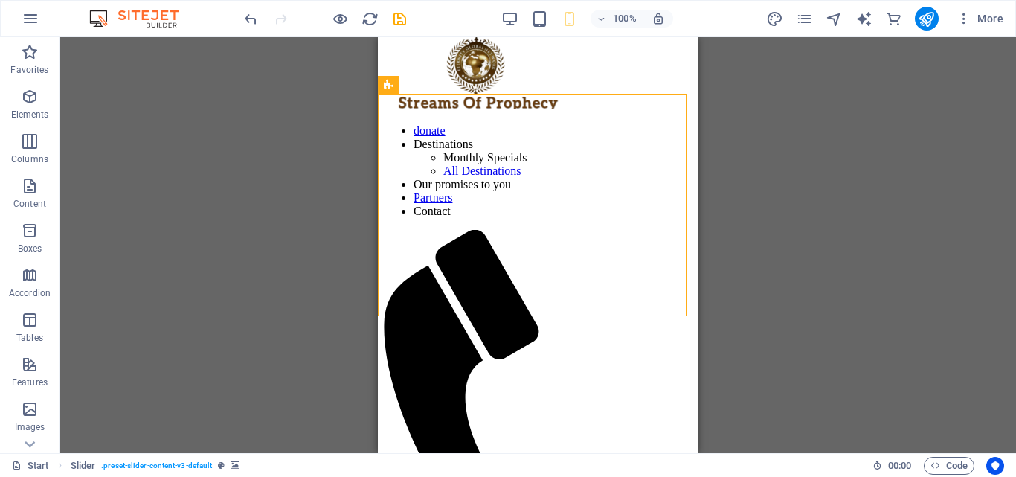
scroll to position [0, 0]
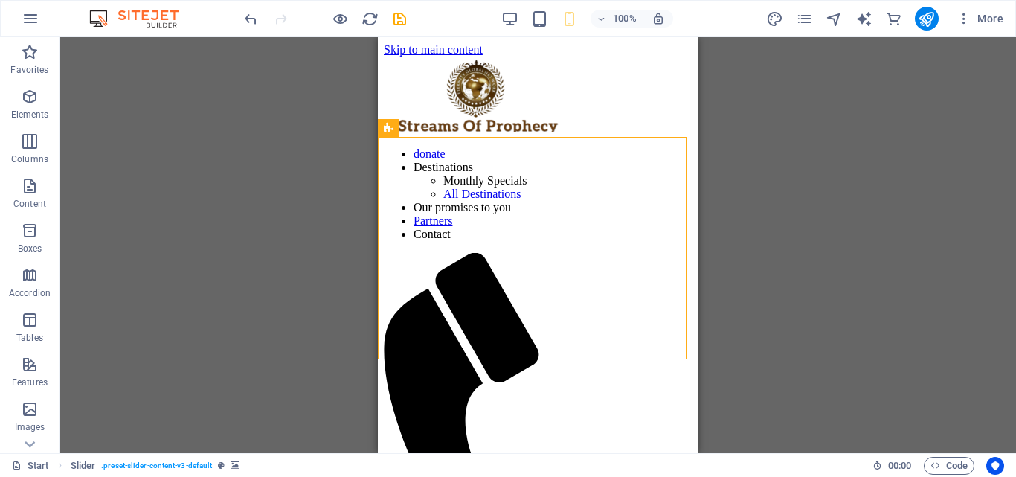
click at [694, 27] on div "100% More" at bounding box center [625, 19] width 767 height 24
click at [752, 205] on div "H2 Slider Slider Menu Bar Menu Logo Text Text Slider H2 Text Separator HTML Sep…" at bounding box center [537, 245] width 956 height 416
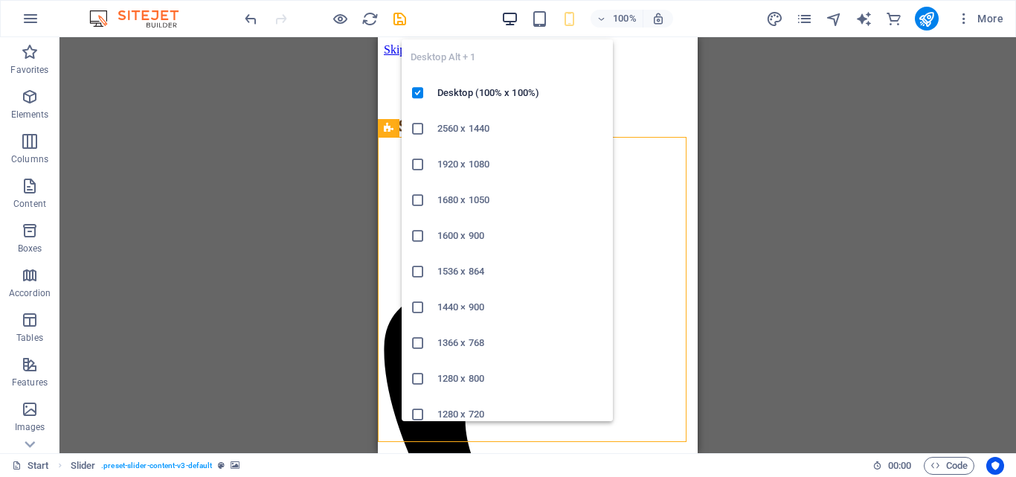
click at [518, 11] on icon "button" at bounding box center [509, 18] width 17 height 17
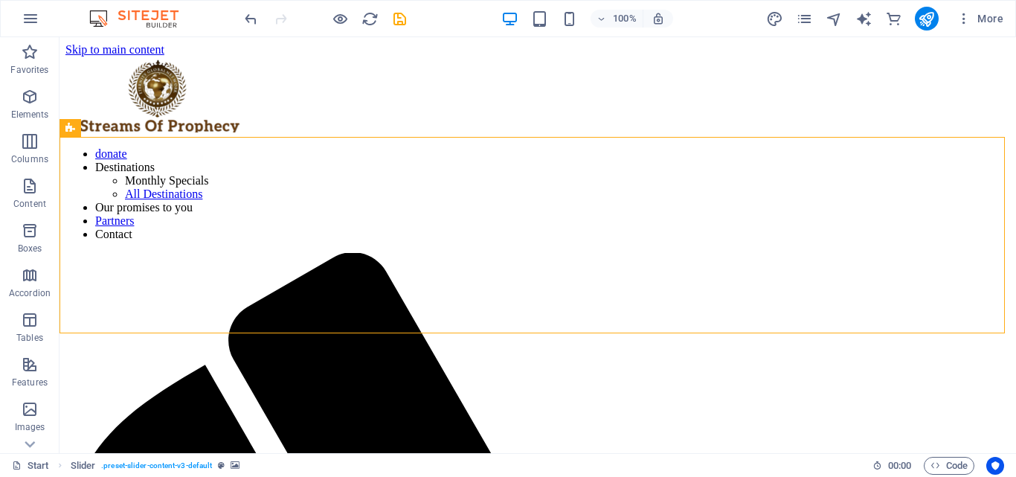
click at [729, 16] on div "100% More" at bounding box center [625, 19] width 767 height 24
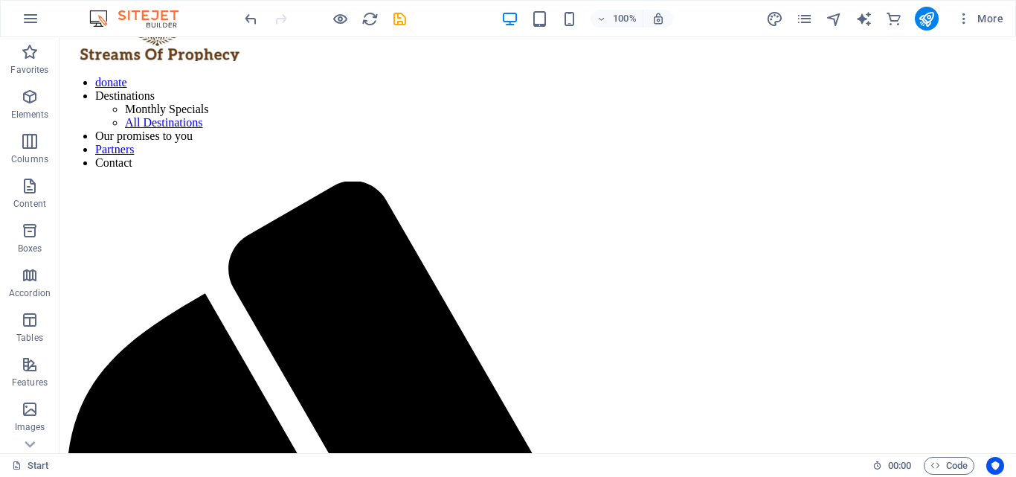
scroll to position [12, 0]
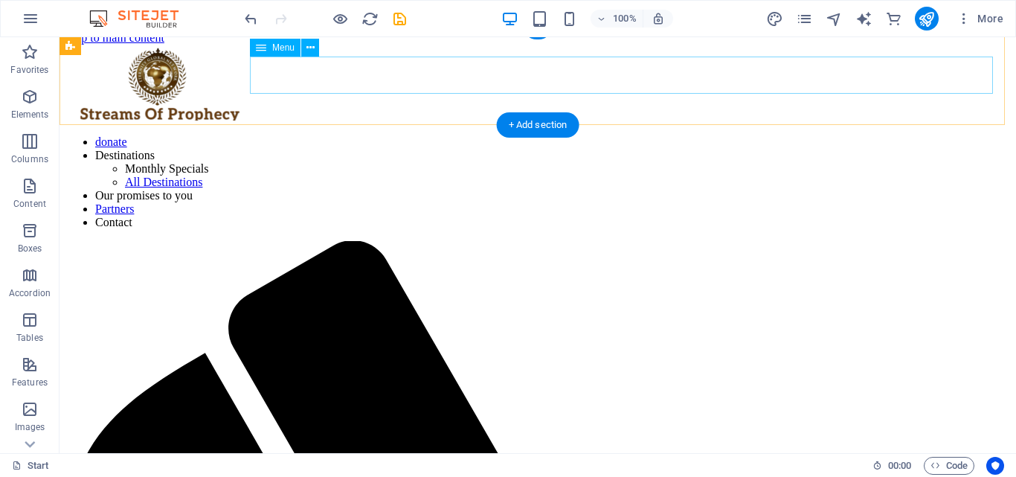
click at [497, 135] on nav "donate Destinations Monthly Specials All Destinations Our promises to you Partn…" at bounding box center [537, 182] width 944 height 94
select select
select select "1"
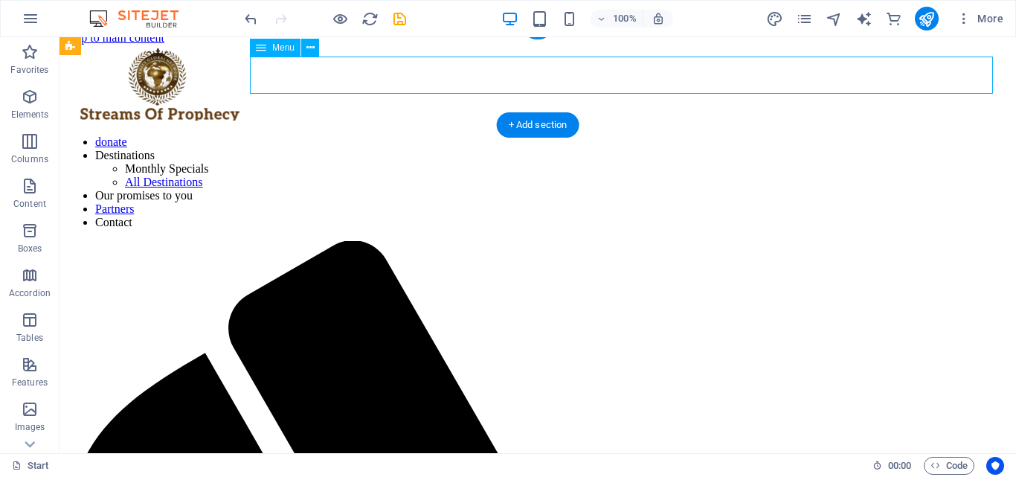
select select
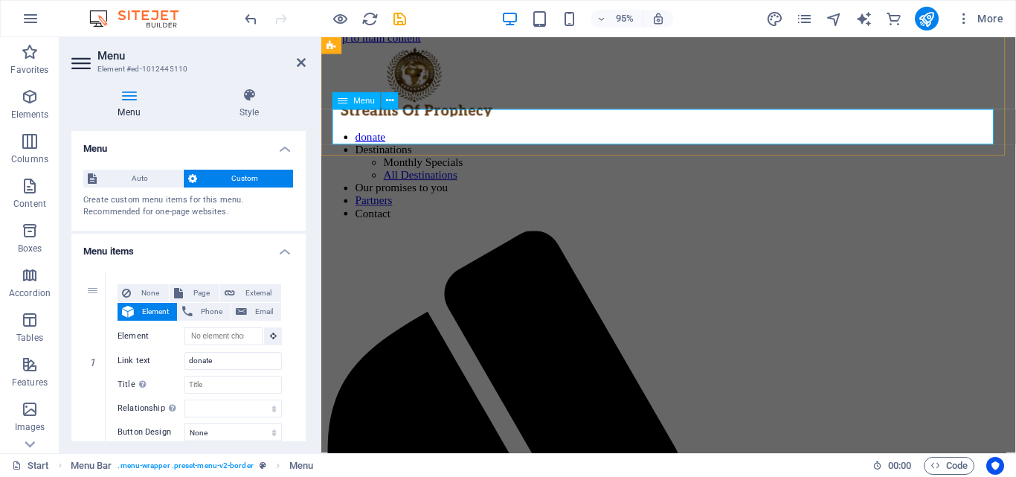
click at [579, 135] on nav "donate Destinations Monthly Specials All Destinations Our promises to you Partn…" at bounding box center [686, 182] width 719 height 94
drag, startPoint x: 302, startPoint y: 169, endPoint x: 295, endPoint y: 225, distance: 56.2
click at [295, 225] on div "Auto Custom Create custom menu items for this menu. Recommended for one-page we…" at bounding box center [188, 194] width 234 height 73
click at [297, 65] on icon at bounding box center [301, 63] width 9 height 12
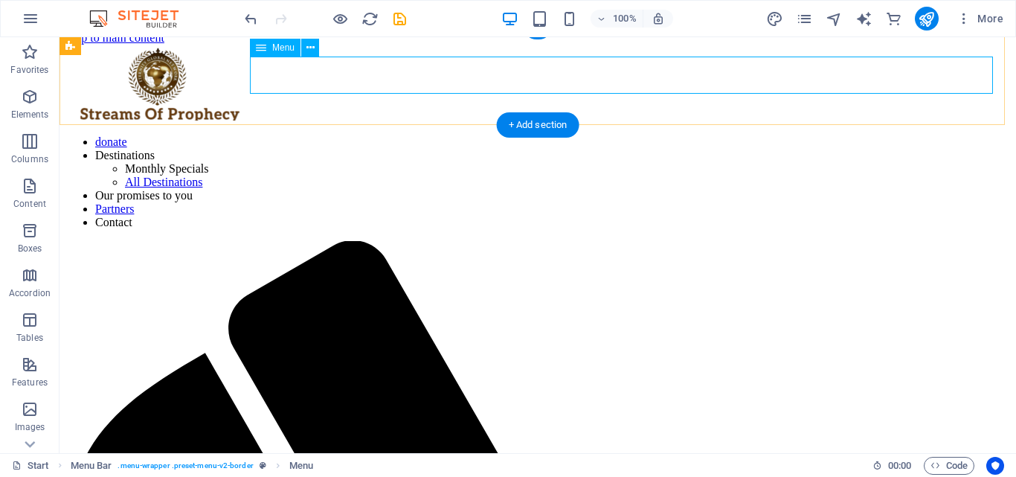
click at [503, 135] on nav "donate Destinations Monthly Specials All Destinations Our promises to you Partn…" at bounding box center [537, 182] width 944 height 94
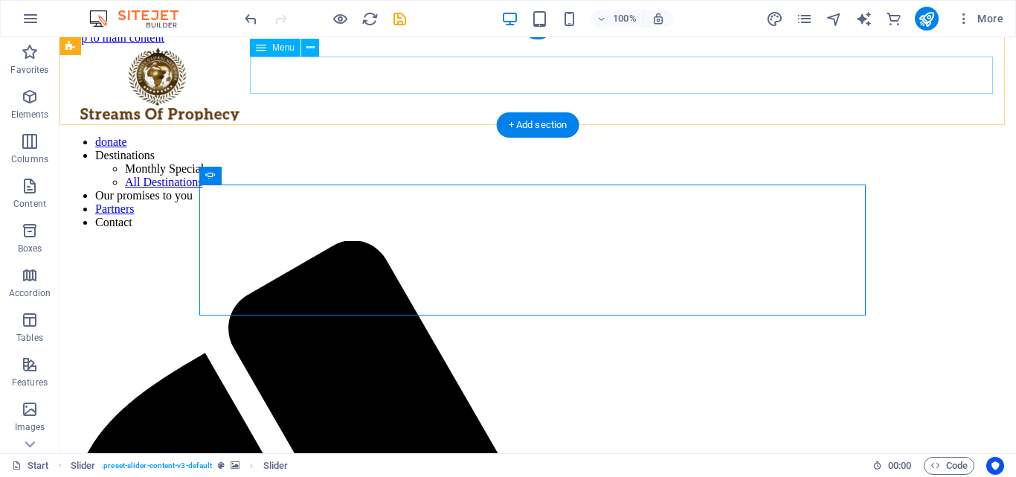
click at [524, 135] on nav "donate Destinations Monthly Specials All Destinations Our promises to you Partn…" at bounding box center [537, 182] width 944 height 94
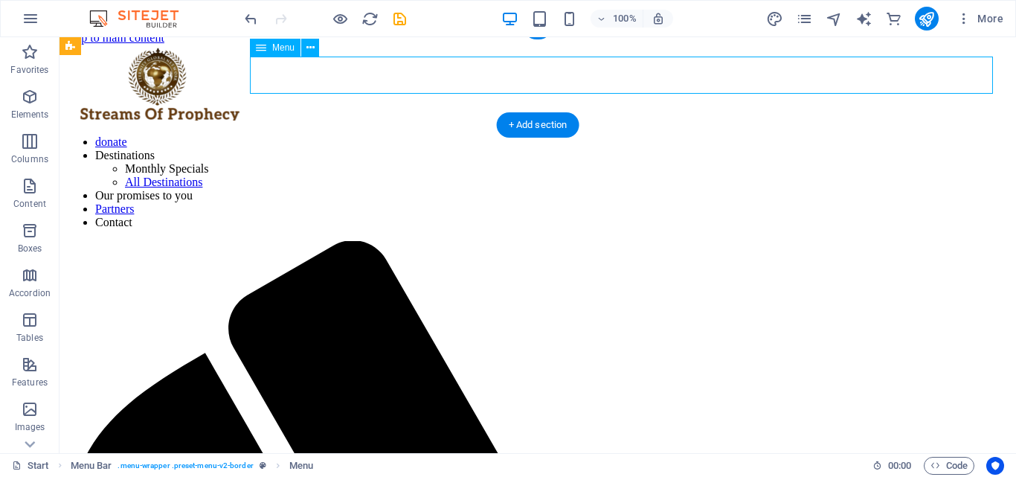
click at [660, 135] on nav "donate Destinations Monthly Specials All Destinations Our promises to you Partn…" at bounding box center [537, 182] width 944 height 94
select select
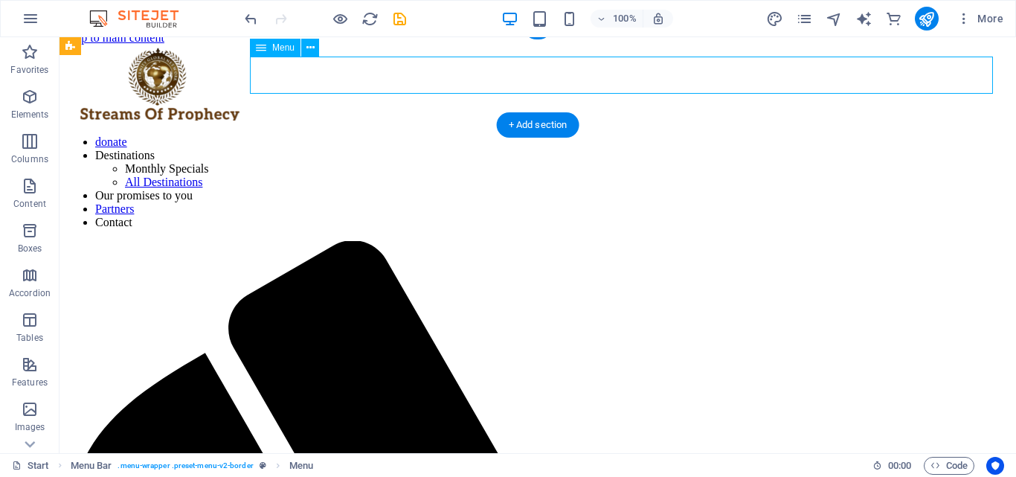
select select
select select "1"
select select
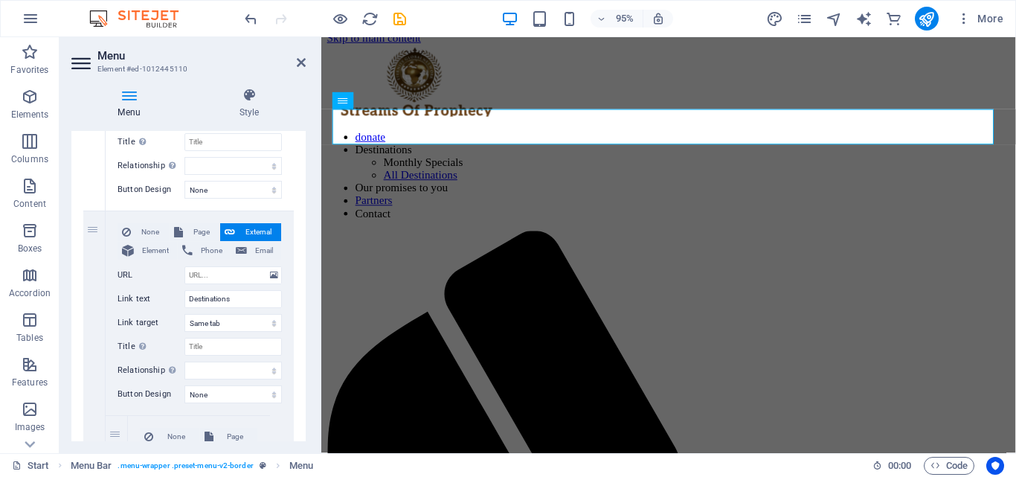
scroll to position [247, 0]
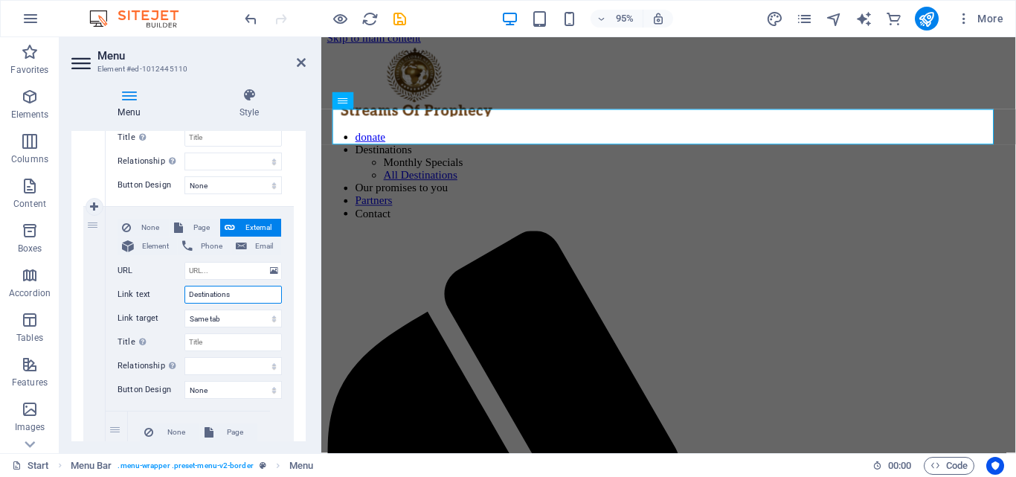
click at [233, 297] on input "Destinations" at bounding box center [232, 295] width 97 height 18
type input "D"
select select
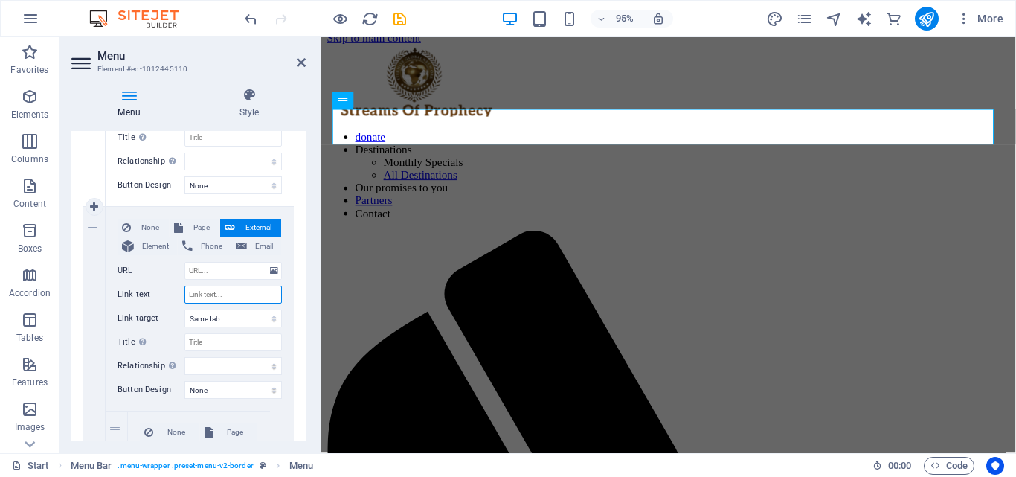
select select
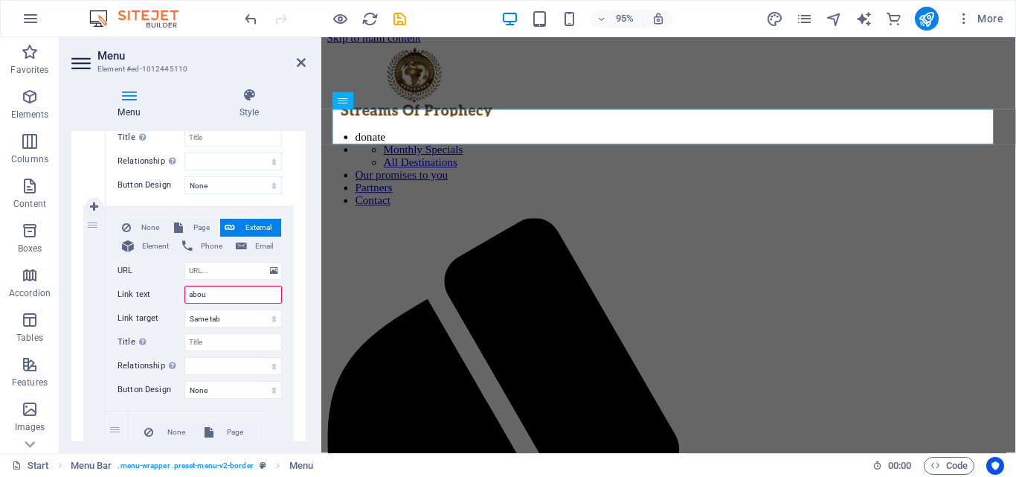
type input "about"
select select
type input "about"
select select
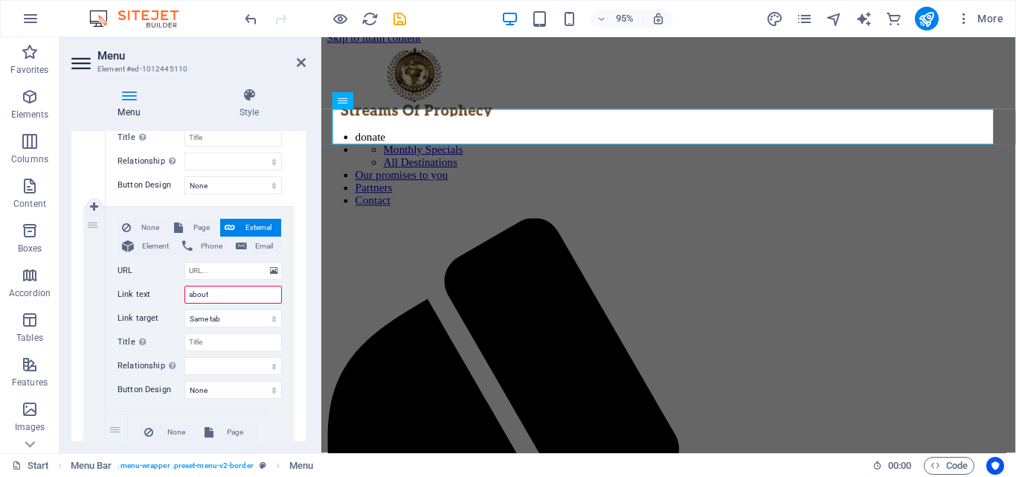
select select
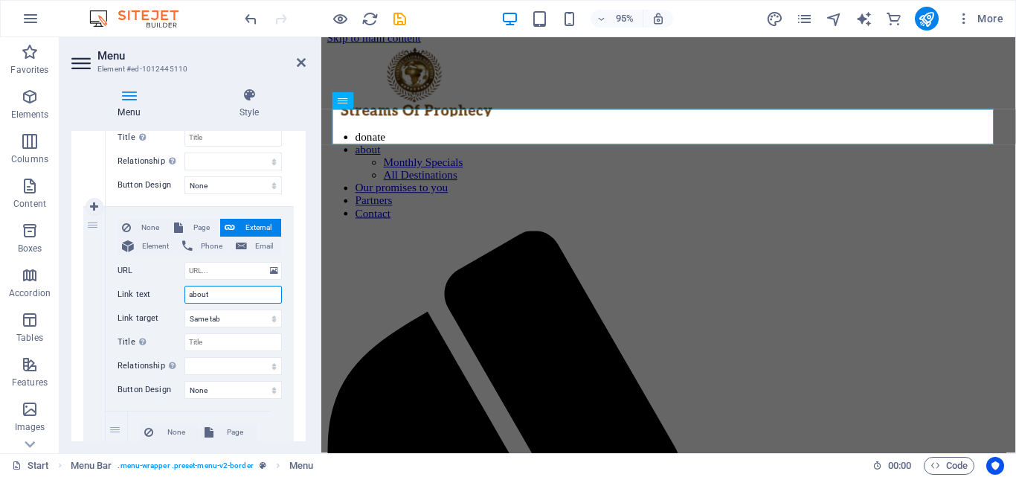
type input "about u"
select select
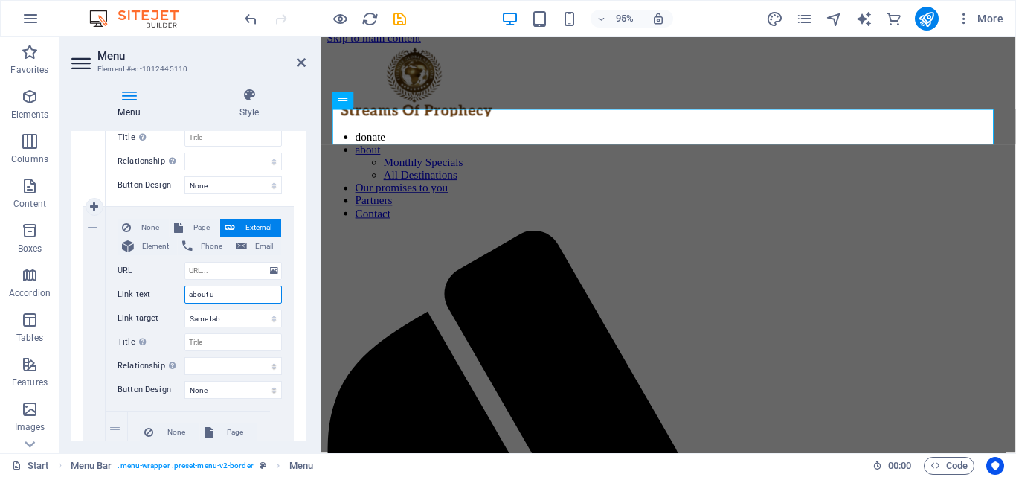
select select
type input "about us"
select select
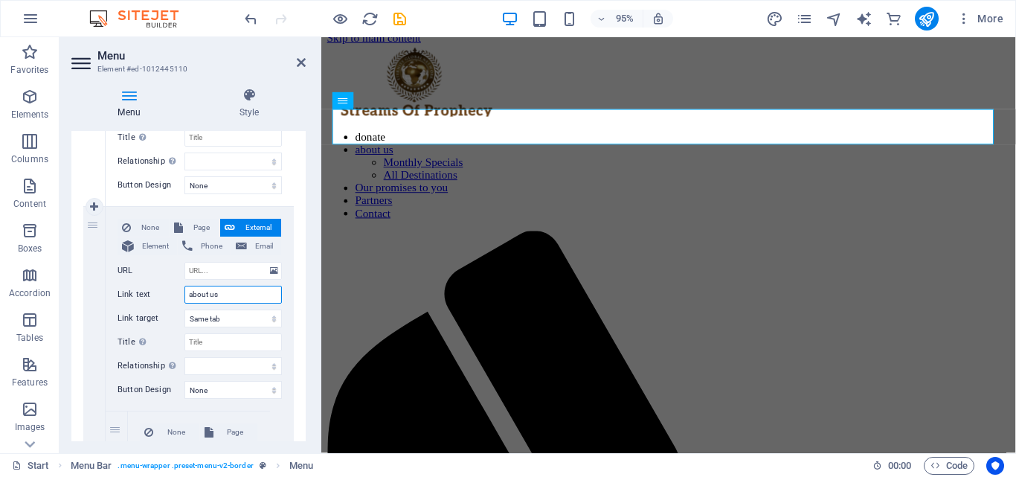
select select
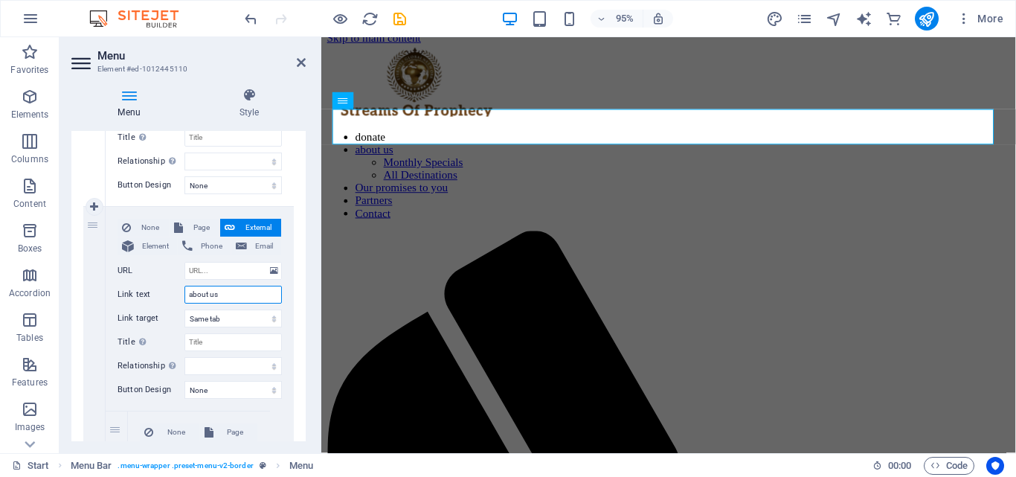
select select
type input "about us"
drag, startPoint x: 302, startPoint y: 232, endPoint x: 302, endPoint y: 254, distance: 21.6
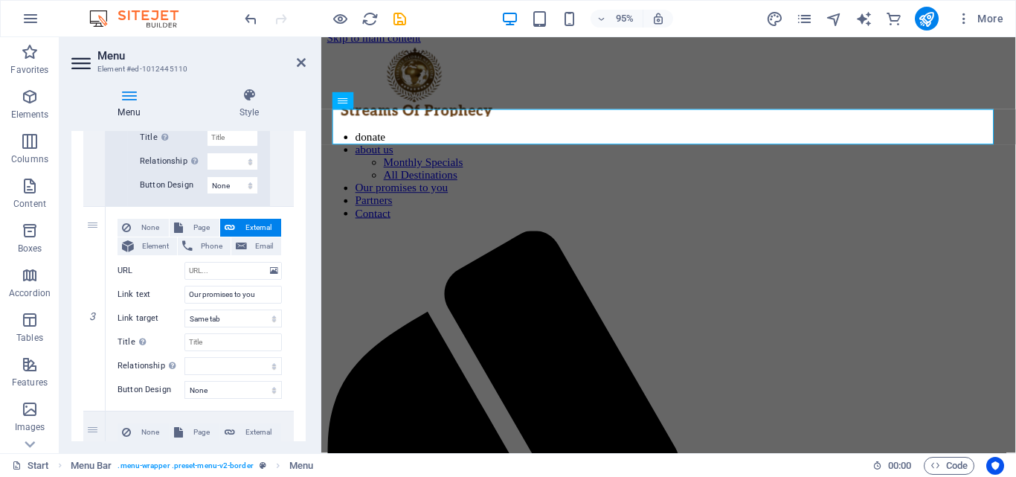
scroll to position [902, 0]
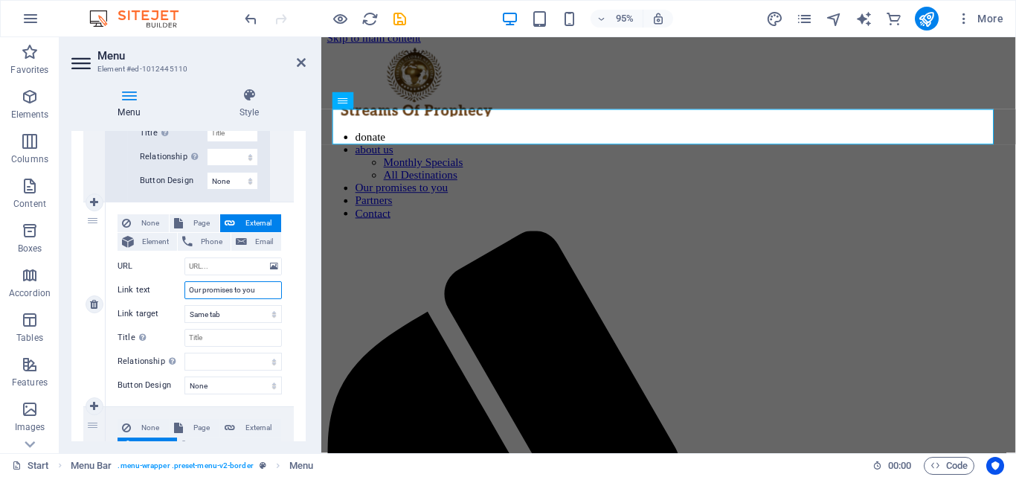
click at [259, 290] on input "Our promises to you" at bounding box center [232, 290] width 97 height 18
type input "O"
select select
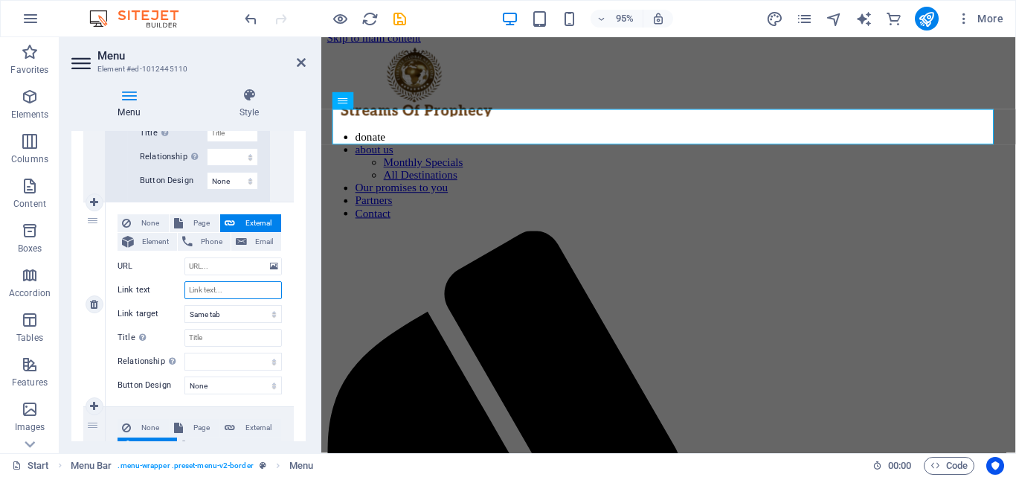
select select
type input "a"
select select
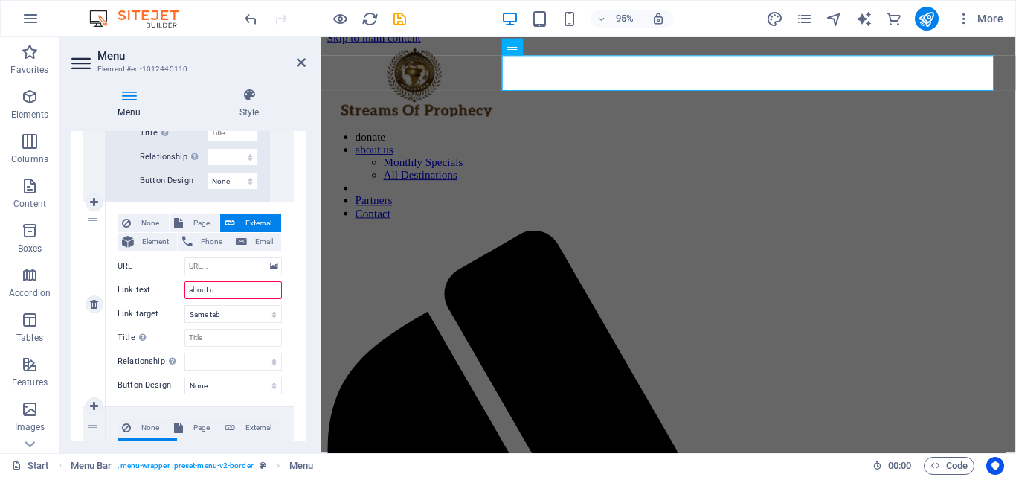
type input "about us"
select select
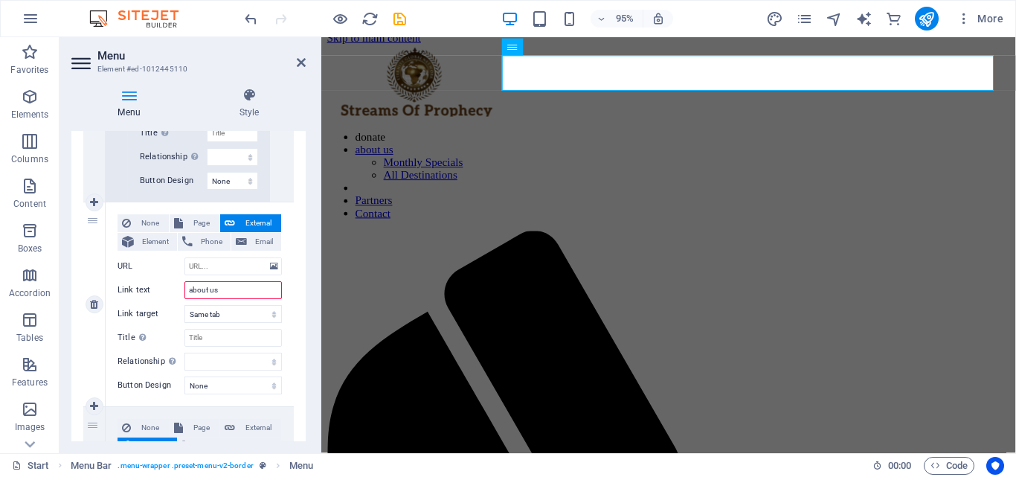
select select
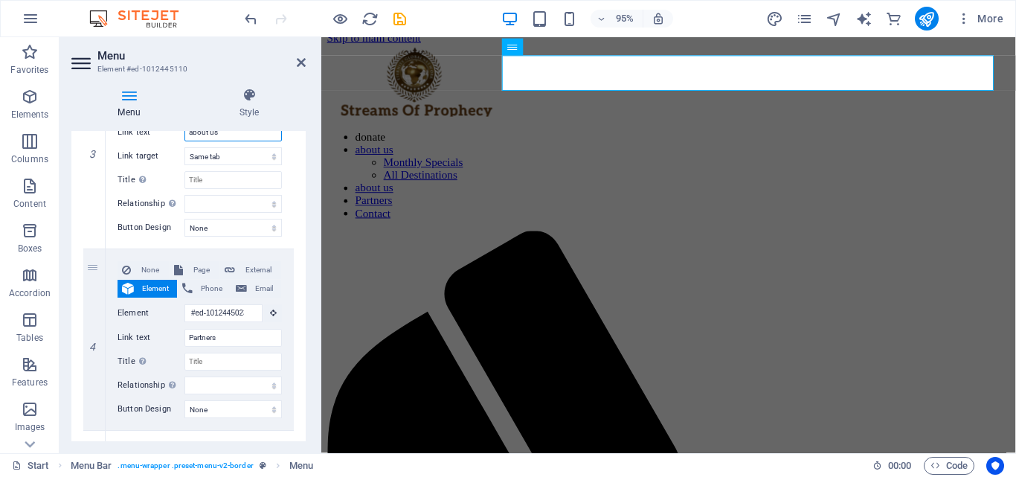
scroll to position [1071, 0]
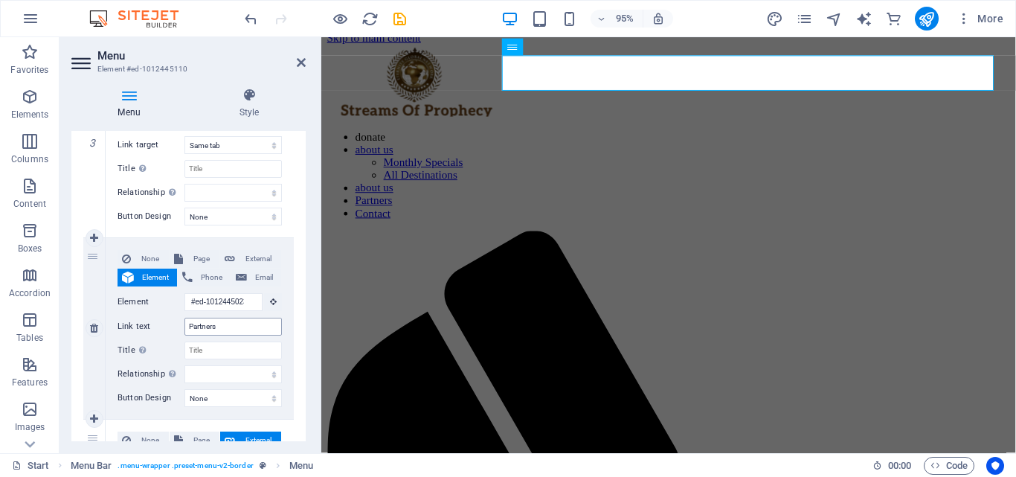
type input "about us"
click at [248, 328] on input "Partners" at bounding box center [232, 327] width 97 height 18
type input "P"
select select
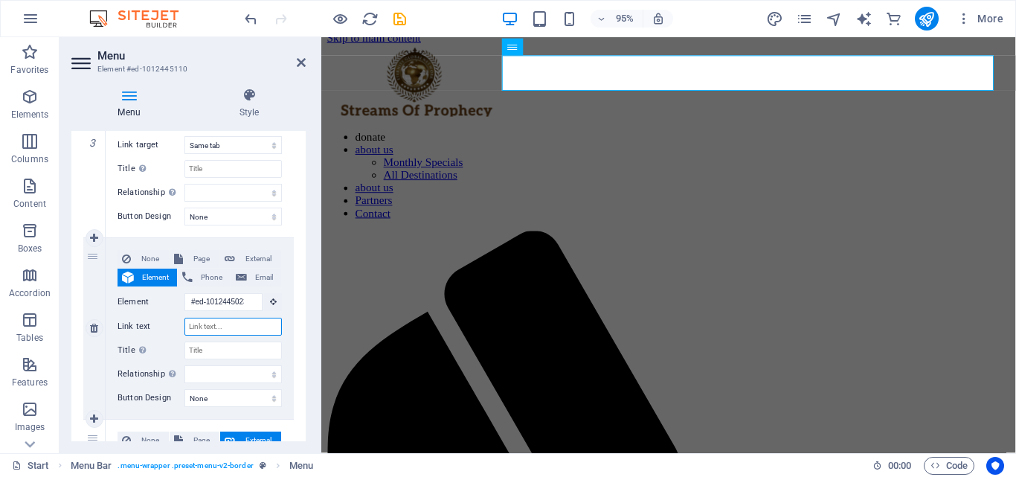
select select
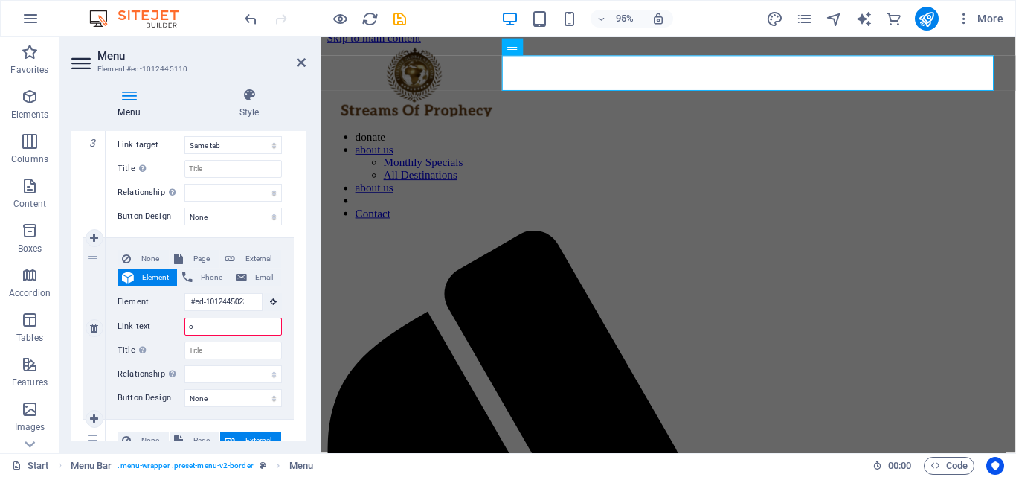
type input "ca"
select select
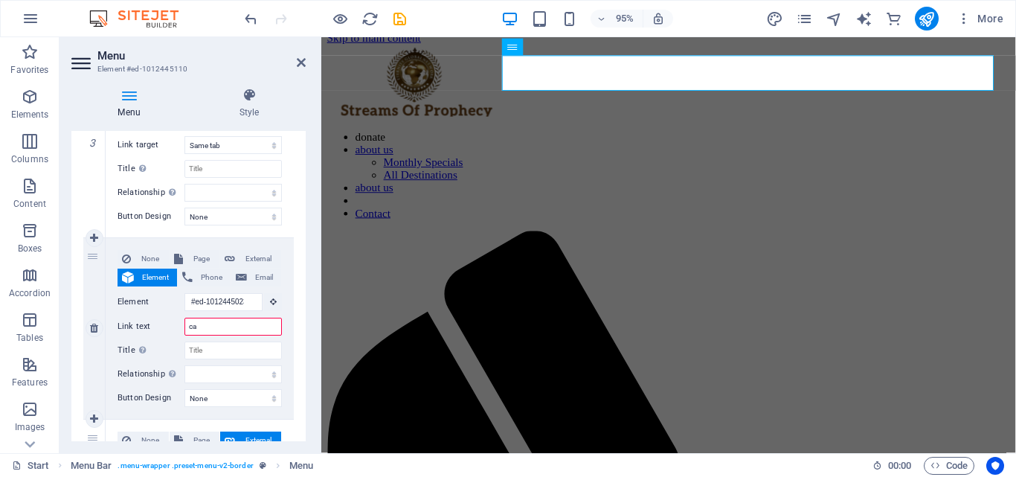
select select
type input "cam"
select select
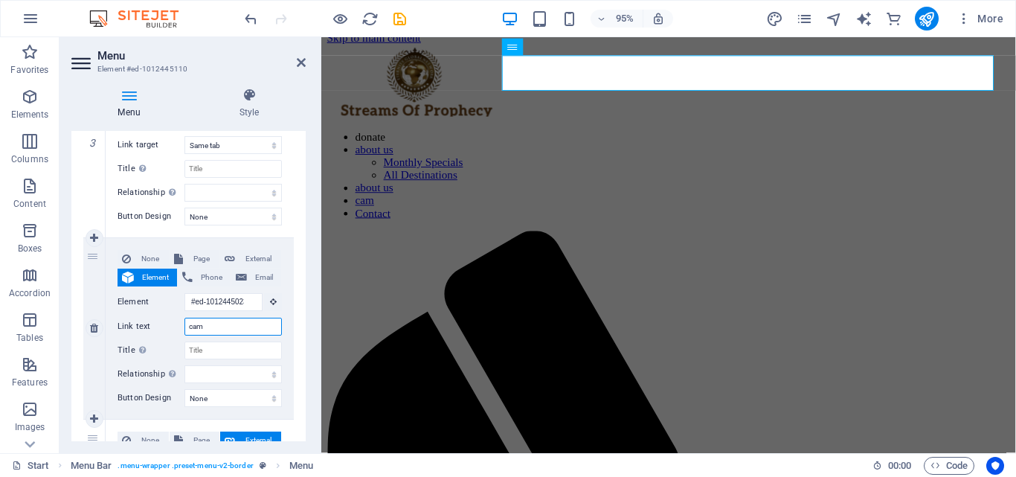
select select
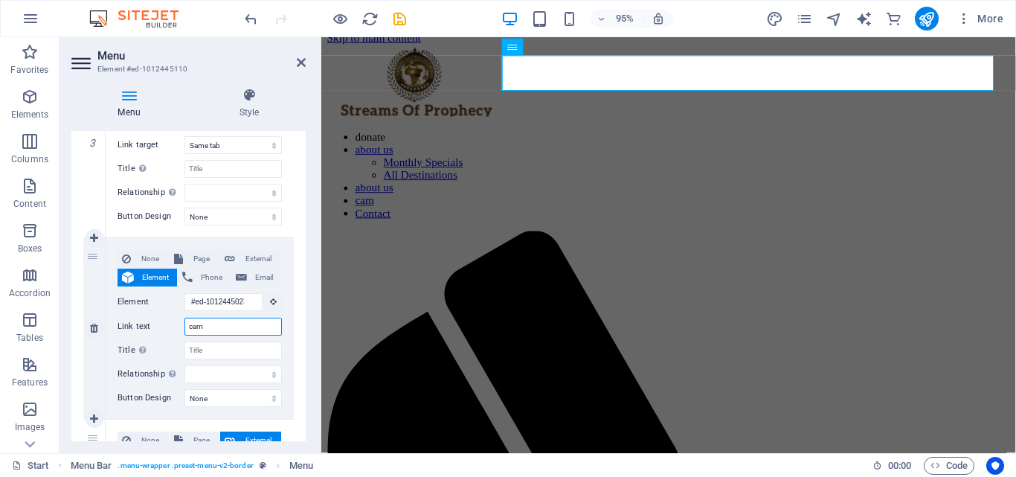
select select
type input "campus"
select select
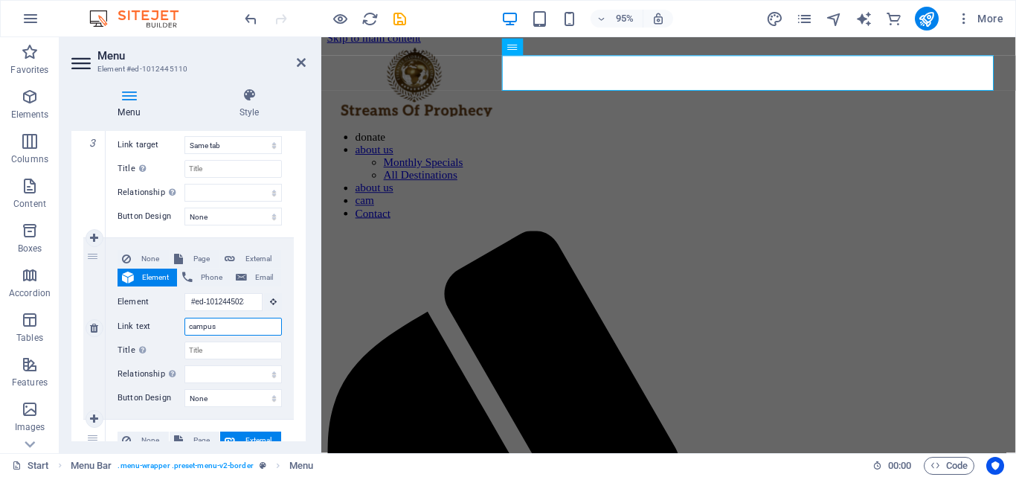
select select
type input "c"
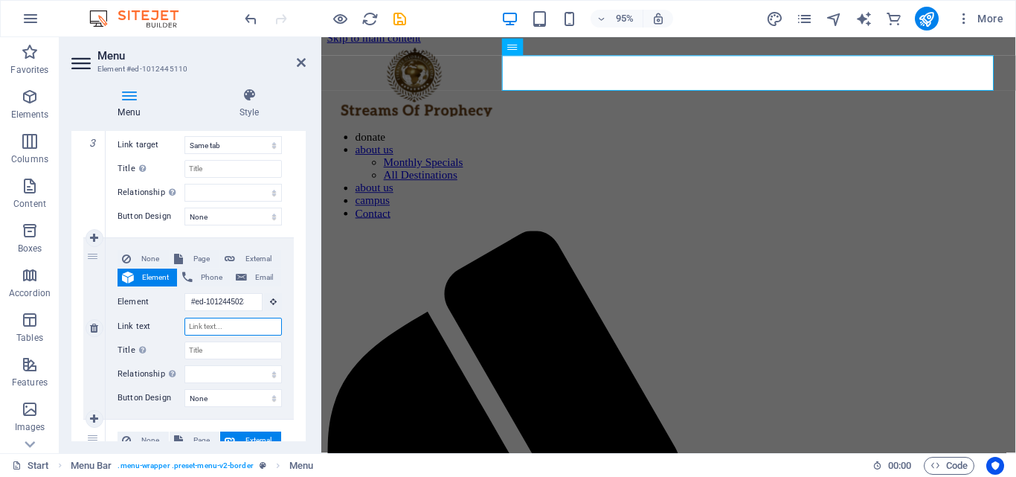
select select
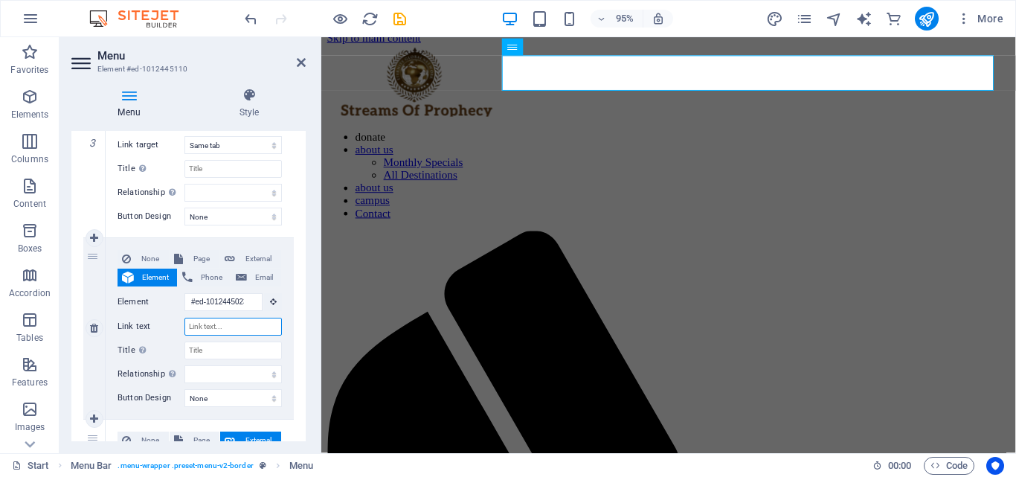
select select
type input "gl"
select select
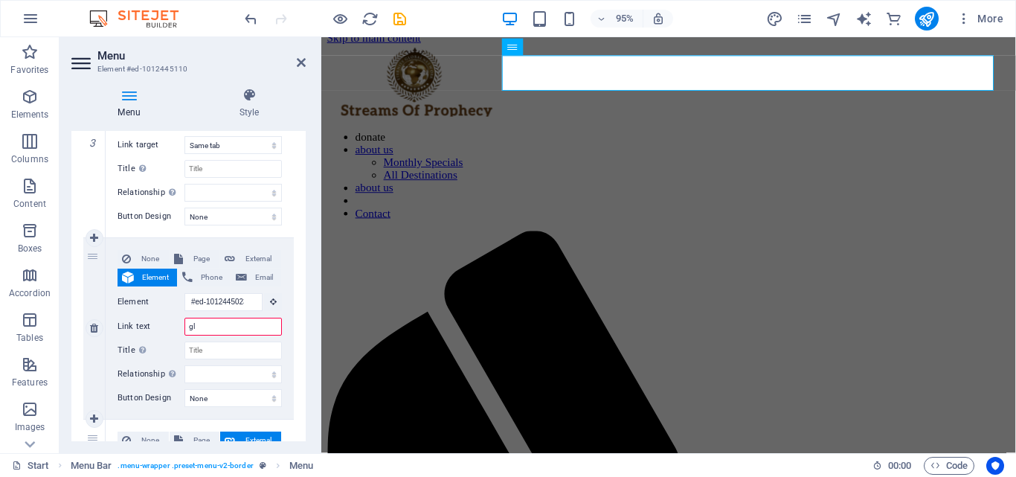
select select
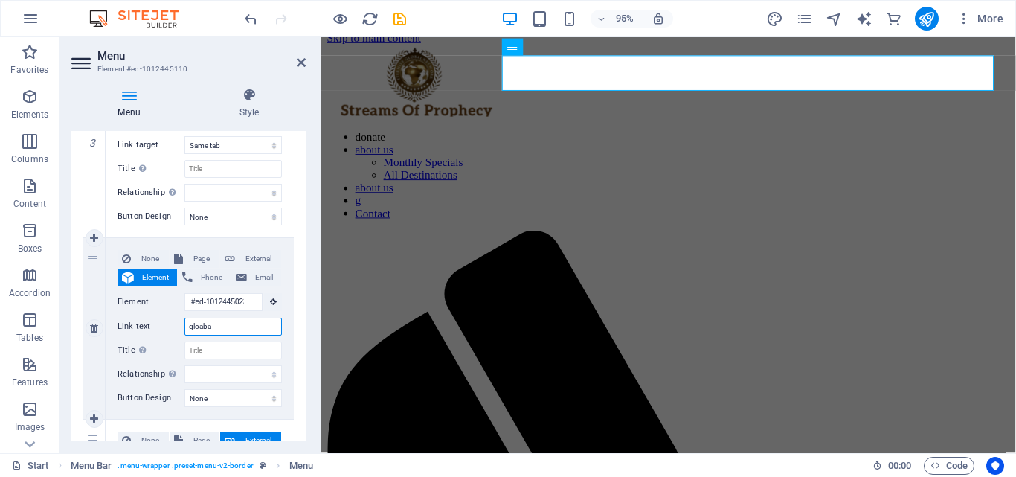
type input "gloabal"
select select
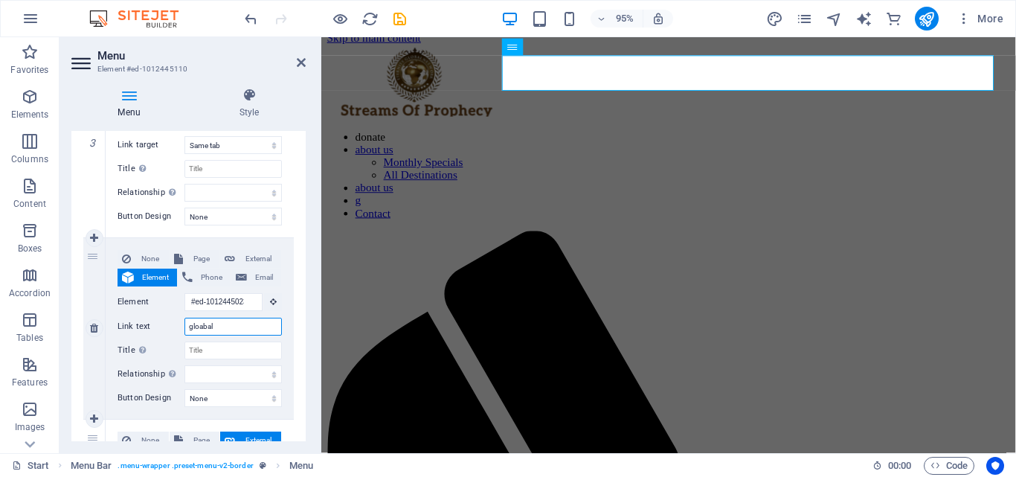
select select
type input "gloabal"
select select
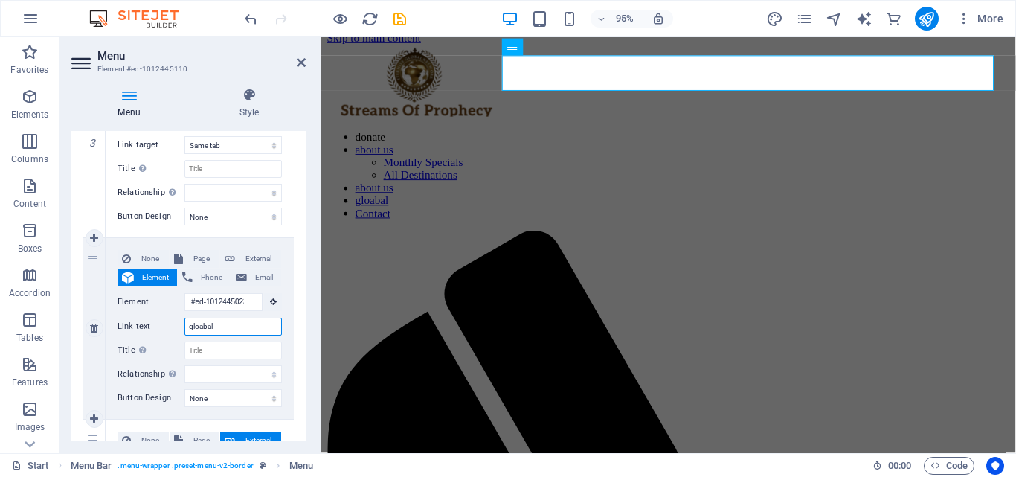
select select
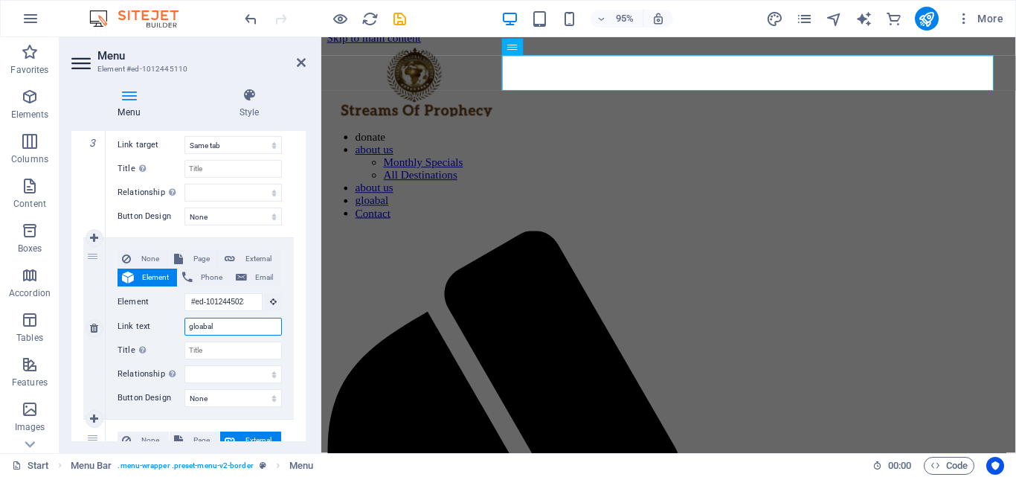
select select
type input "glo"
select select
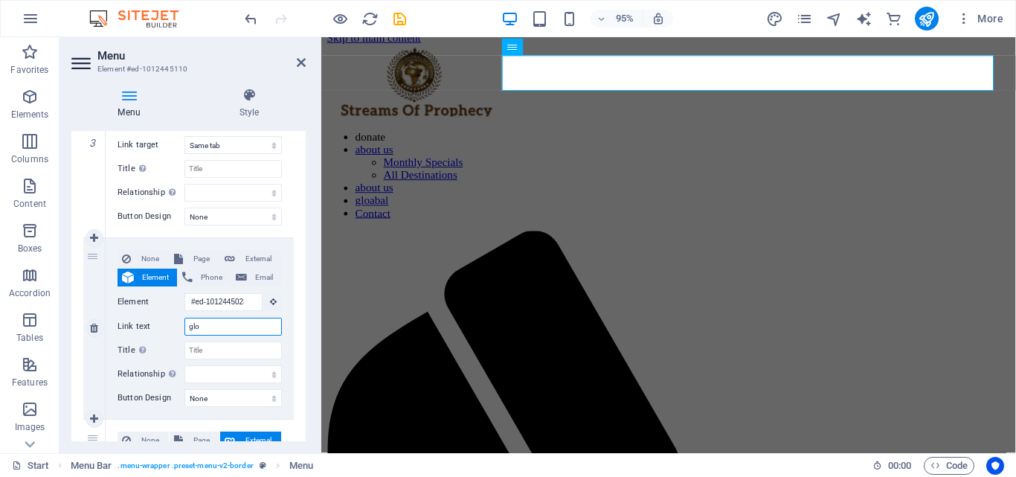
select select
type input "global"
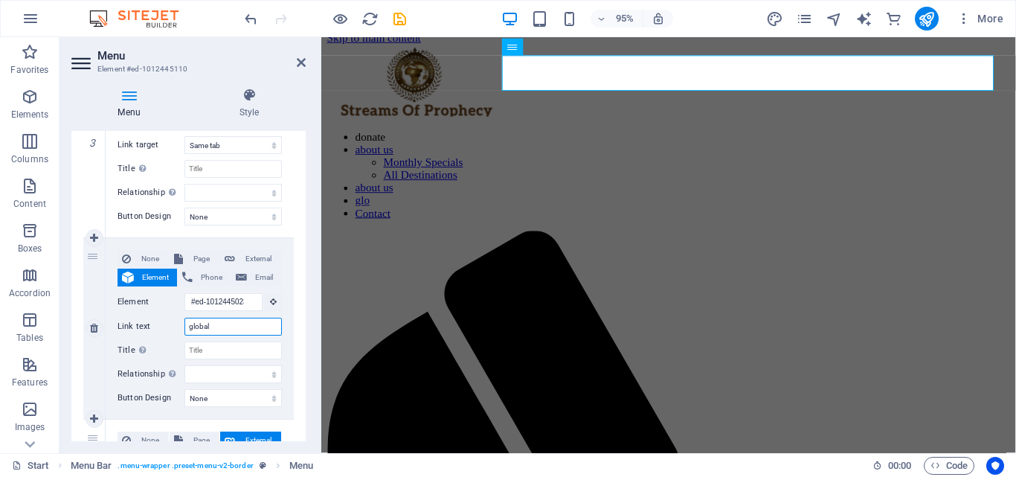
select select
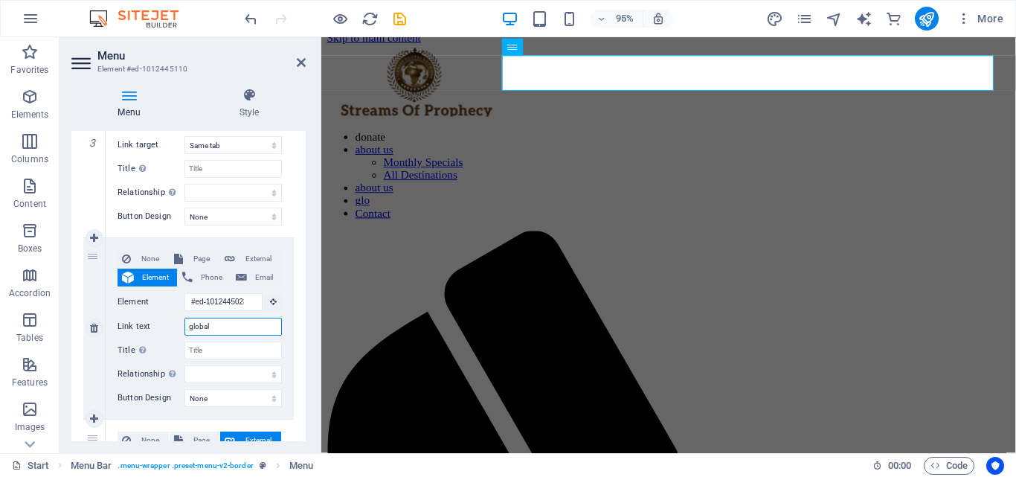
select select
type input "global [PERSON_NAME]"
select select
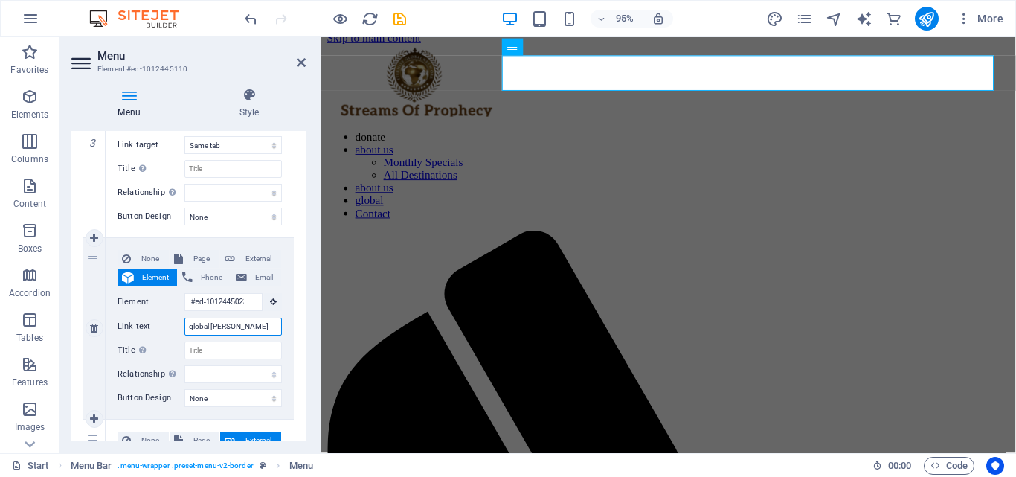
select select
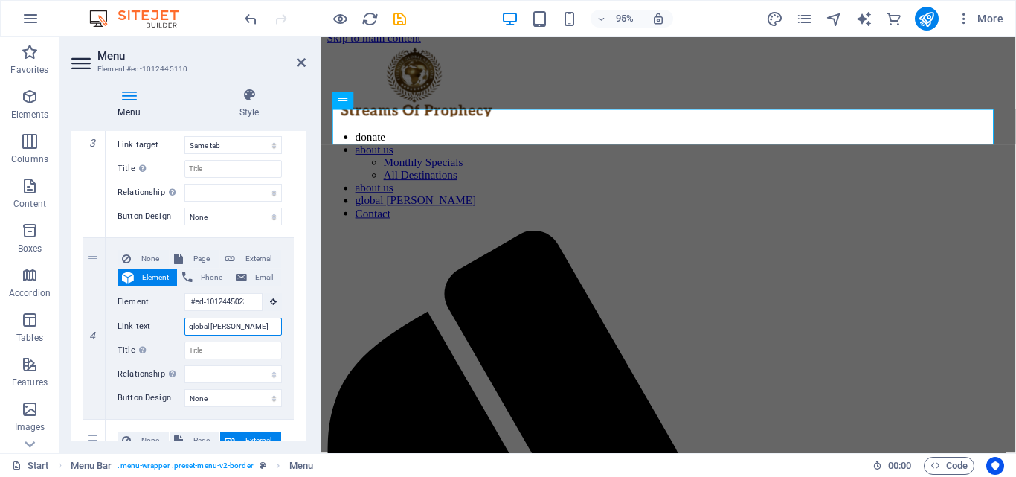
type input "global [PERSON_NAME]"
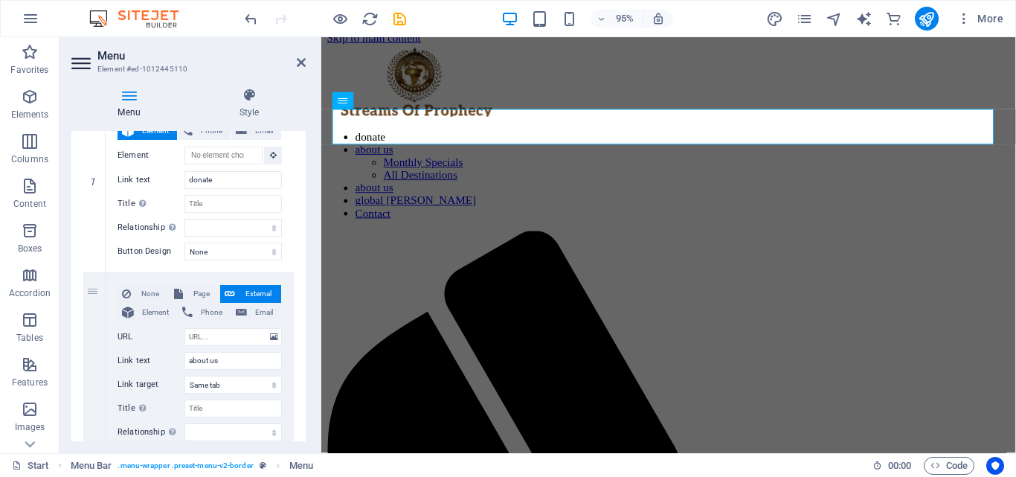
scroll to position [181, 0]
click at [240, 363] on input "about us" at bounding box center [232, 360] width 97 height 18
type input "a"
type input "ho"
select select
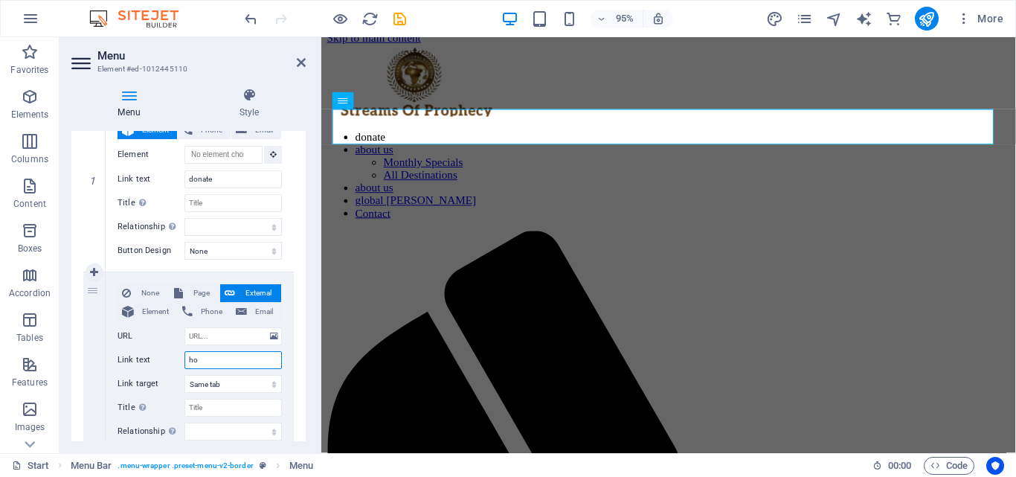
select select
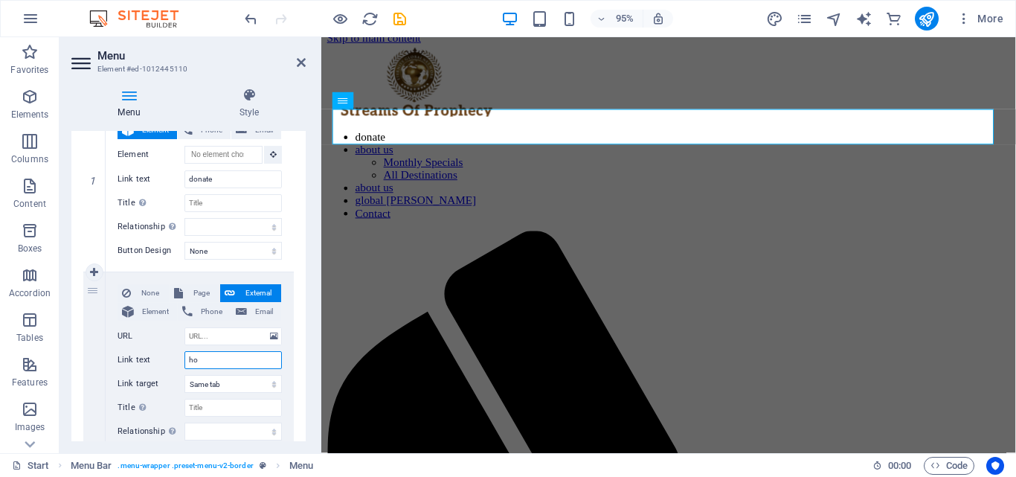
select select
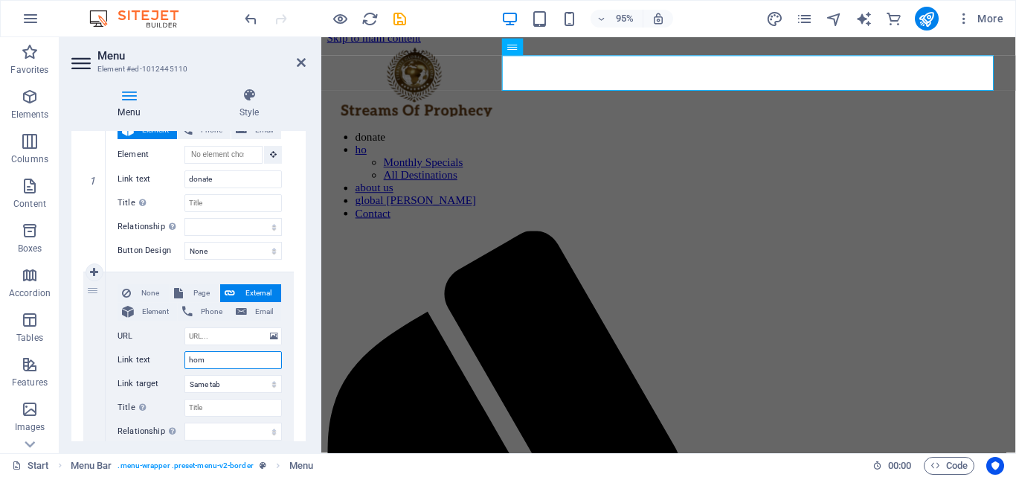
type input "home"
select select
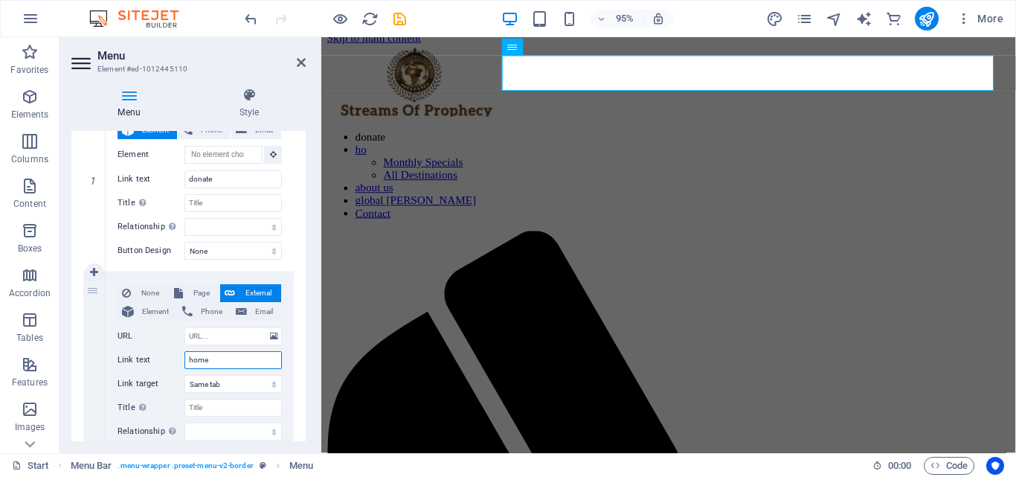
select select
type input "home"
click at [305, 68] on link at bounding box center [301, 63] width 9 height 13
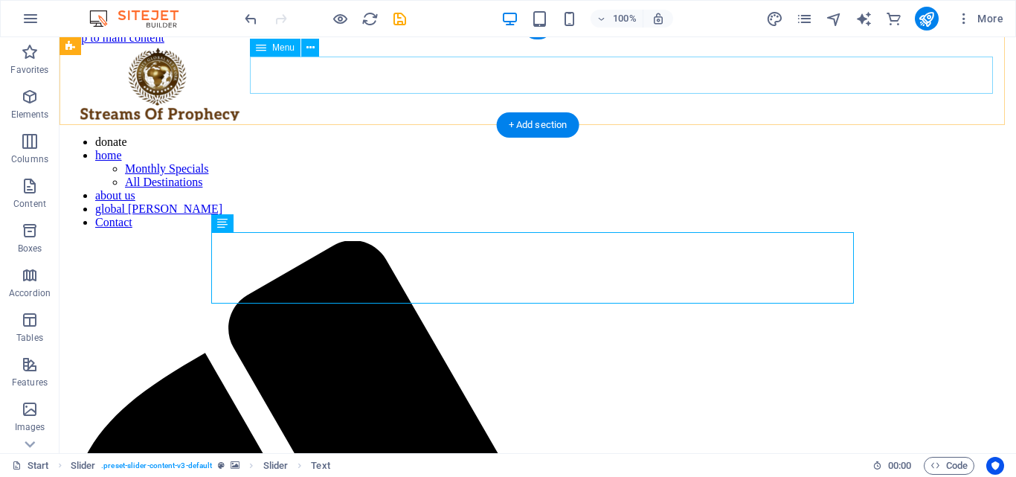
click at [493, 135] on nav "donate home Monthly Specials All Destinations about us global [PERSON_NAME] Con…" at bounding box center [537, 182] width 944 height 94
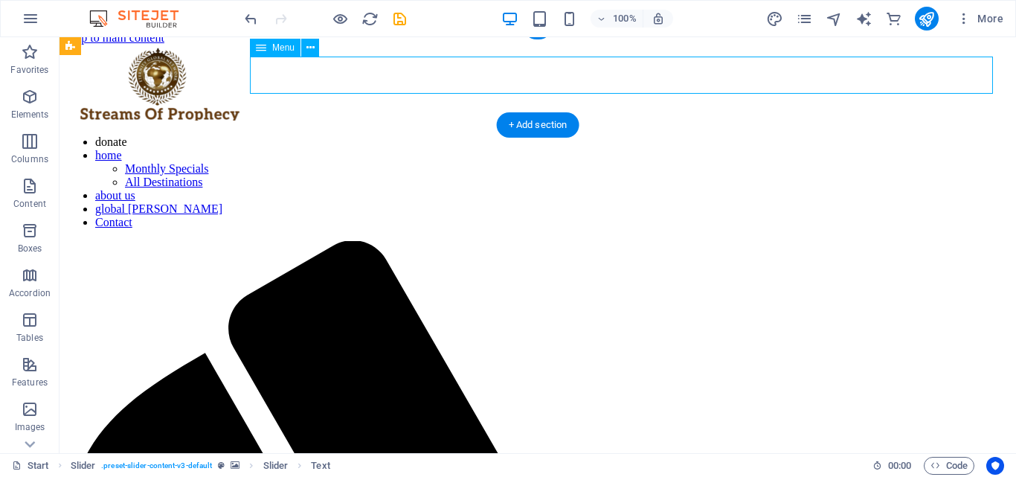
click at [493, 135] on nav "donate home Monthly Specials All Destinations about us global [PERSON_NAME] Con…" at bounding box center [537, 182] width 944 height 94
select select
select select "1"
select select
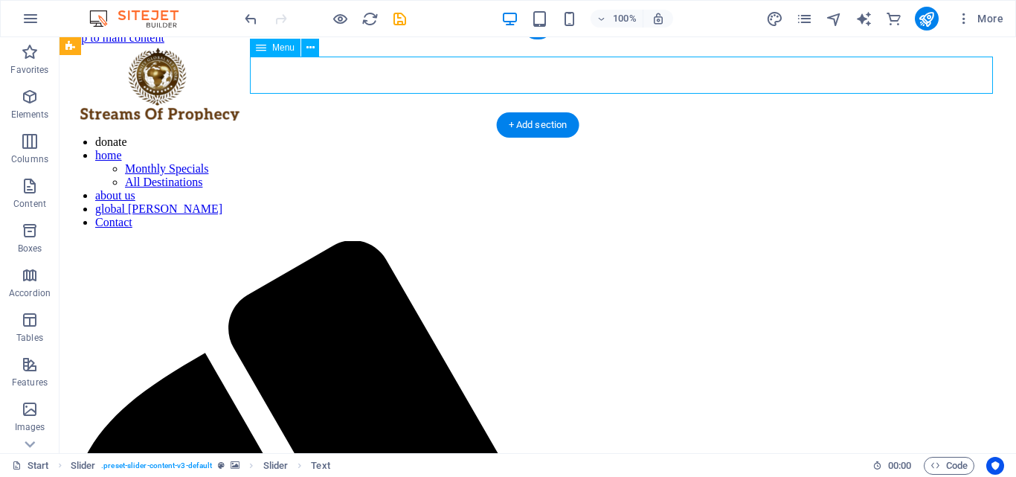
select select
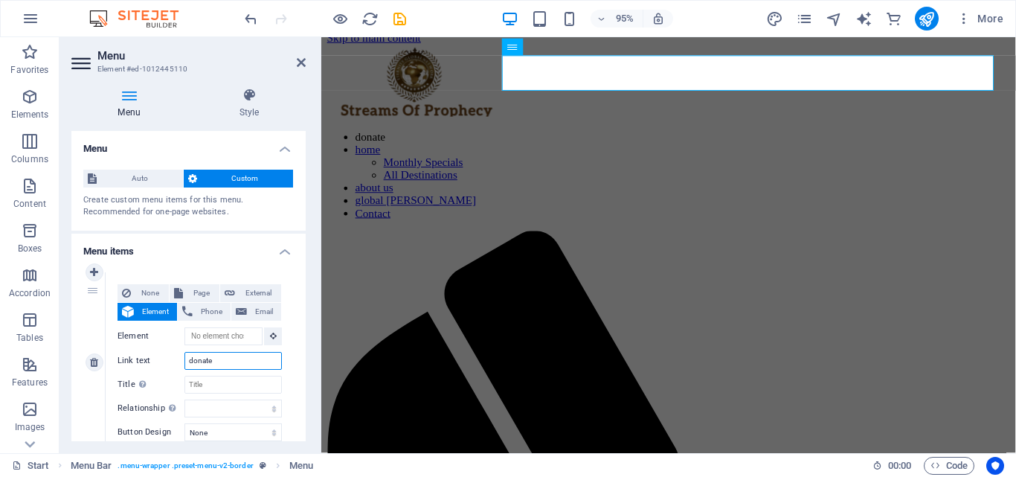
click at [236, 355] on input "donate" at bounding box center [232, 361] width 97 height 18
type input "d"
select select
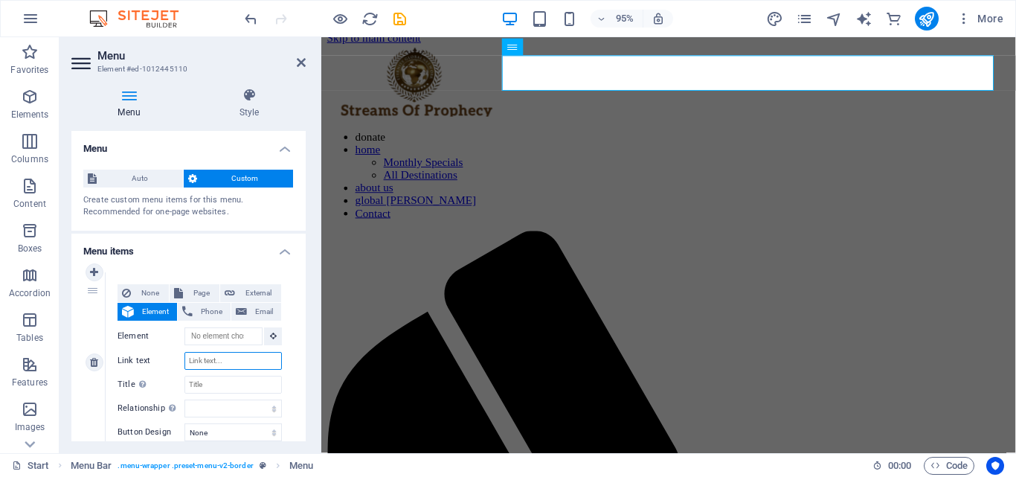
select select
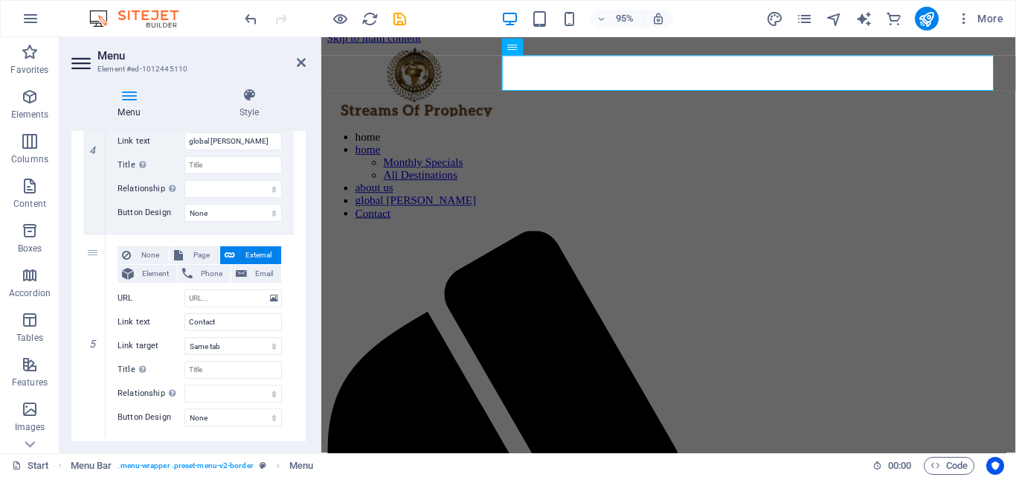
scroll to position [1264, 0]
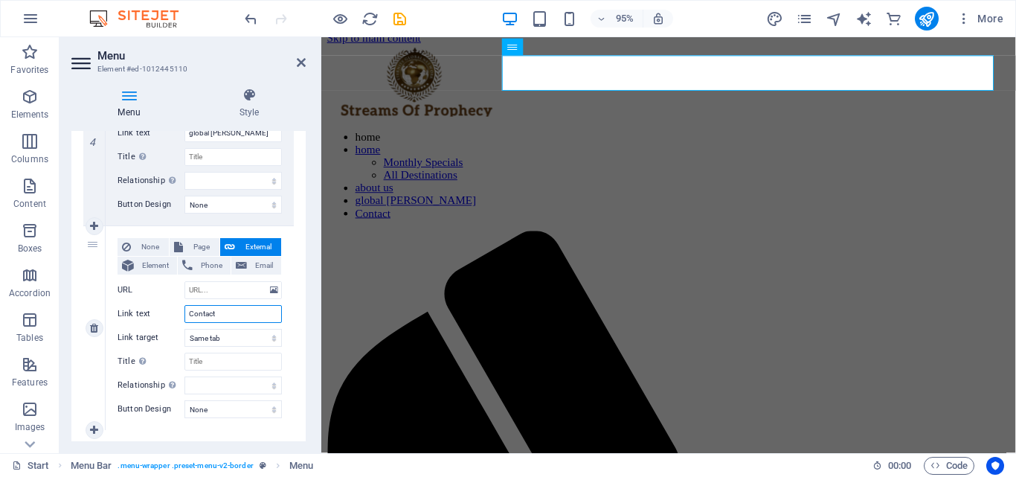
click at [246, 319] on input "Contact" at bounding box center [232, 314] width 97 height 18
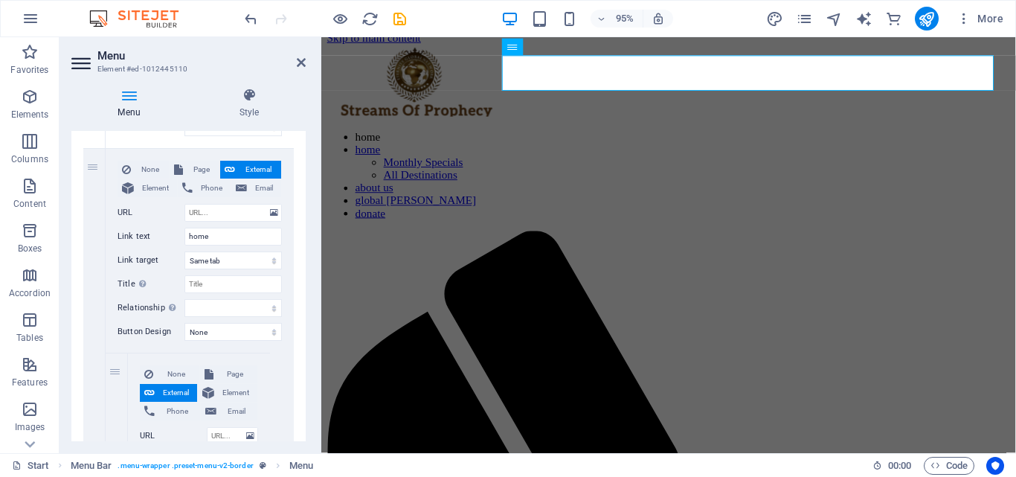
scroll to position [300, 0]
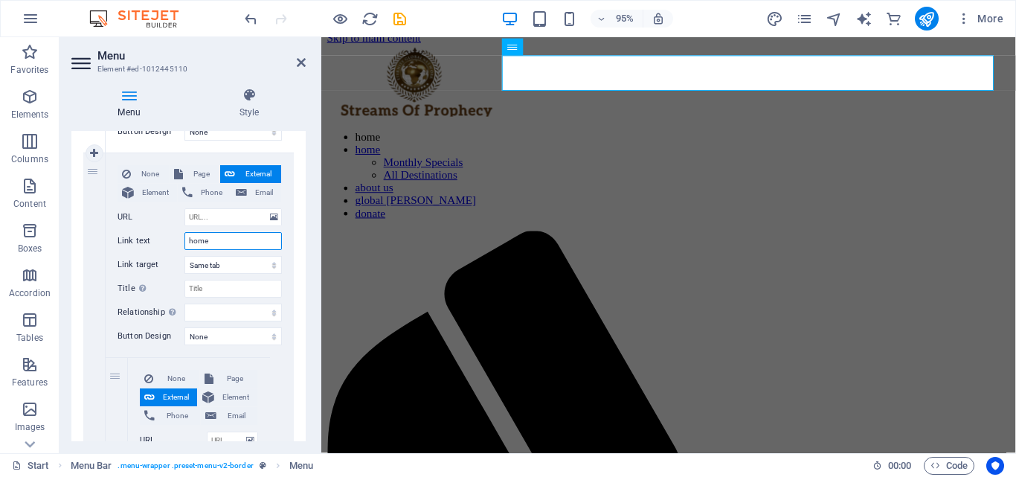
click at [222, 239] on input "home" at bounding box center [232, 241] width 97 height 18
click at [300, 63] on icon at bounding box center [301, 63] width 9 height 12
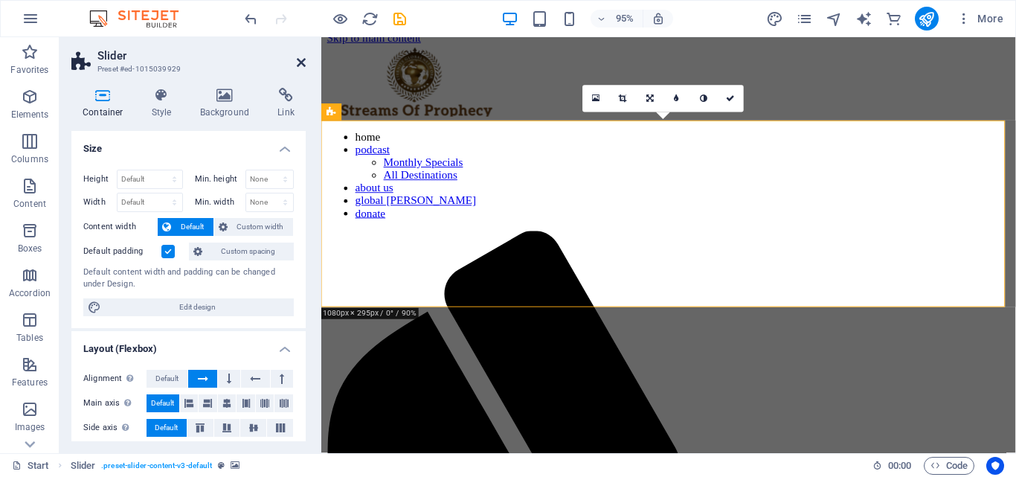
drag, startPoint x: 304, startPoint y: 64, endPoint x: 23, endPoint y: 128, distance: 288.3
click at [304, 64] on icon at bounding box center [301, 63] width 9 height 12
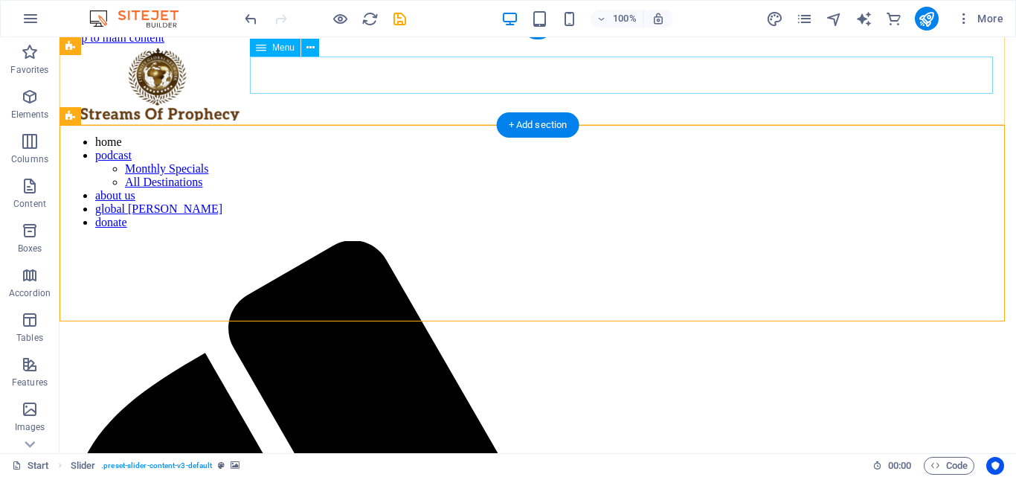
click at [503, 135] on nav "home podcast Monthly Specials All Destinations about us global [PERSON_NAME] do…" at bounding box center [537, 182] width 944 height 94
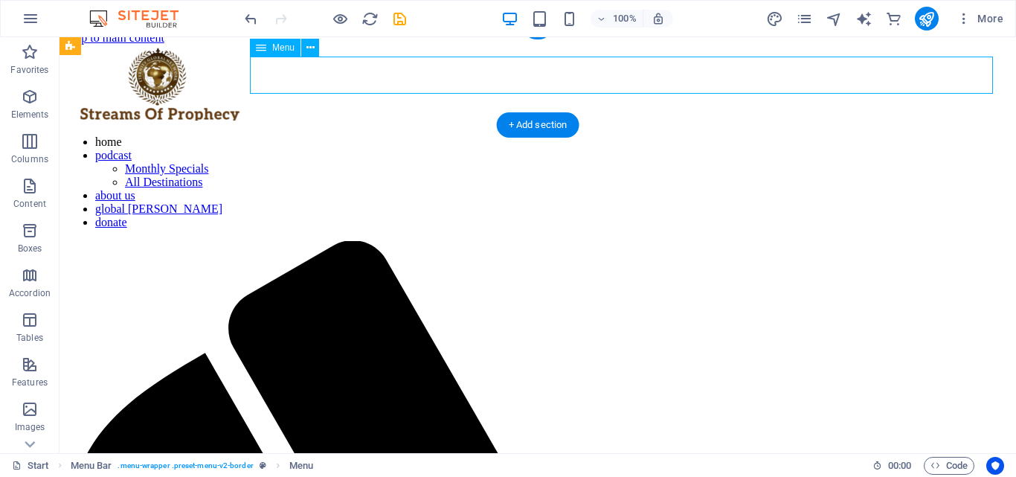
click at [604, 135] on nav "home podcast Monthly Specials All Destinations about us global [PERSON_NAME] do…" at bounding box center [537, 182] width 944 height 94
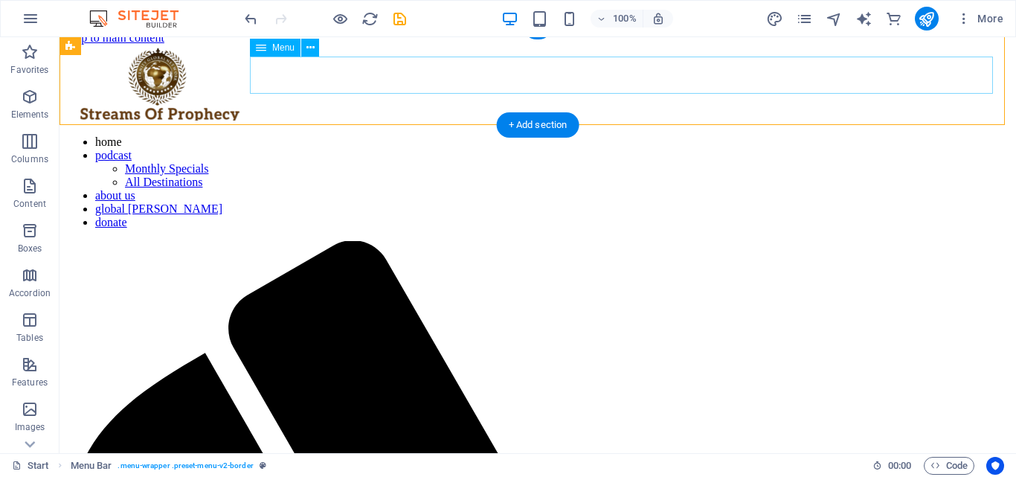
click at [852, 135] on nav "home podcast Monthly Specials All Destinations about us global [PERSON_NAME] do…" at bounding box center [537, 182] width 944 height 94
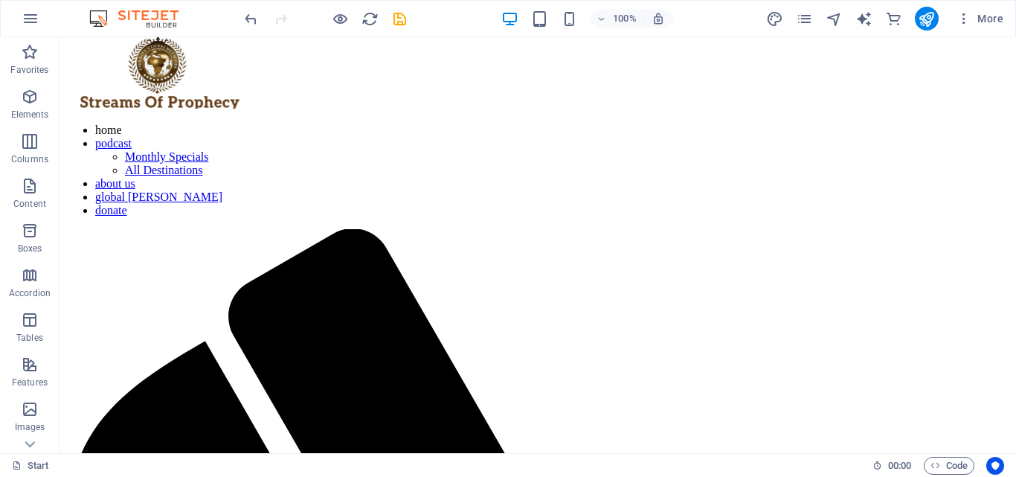
scroll to position [21, 0]
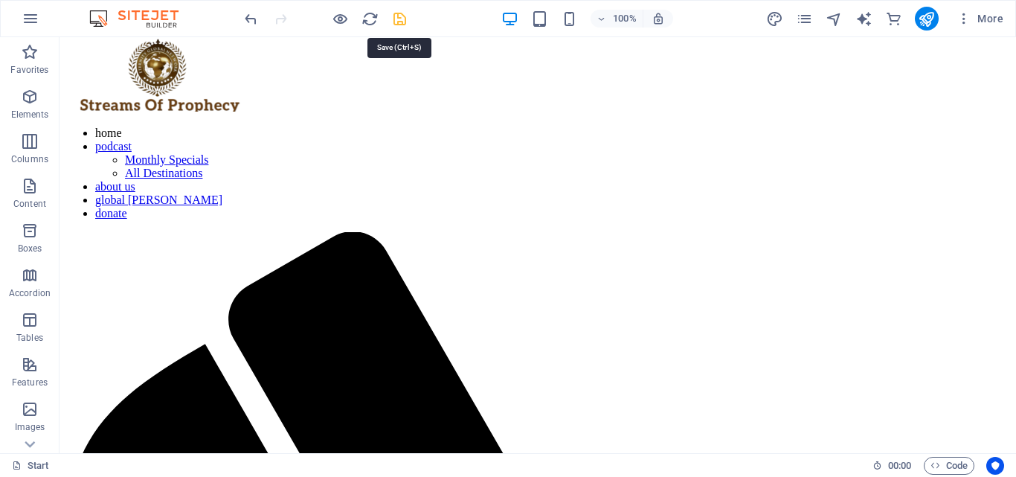
click at [394, 14] on icon "save" at bounding box center [399, 18] width 17 height 17
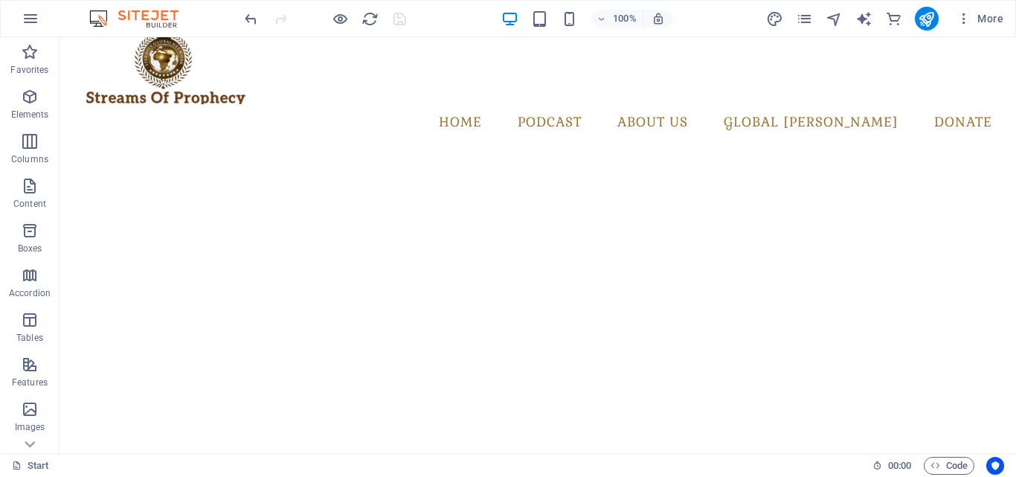
click at [402, 22] on div at bounding box center [325, 19] width 167 height 24
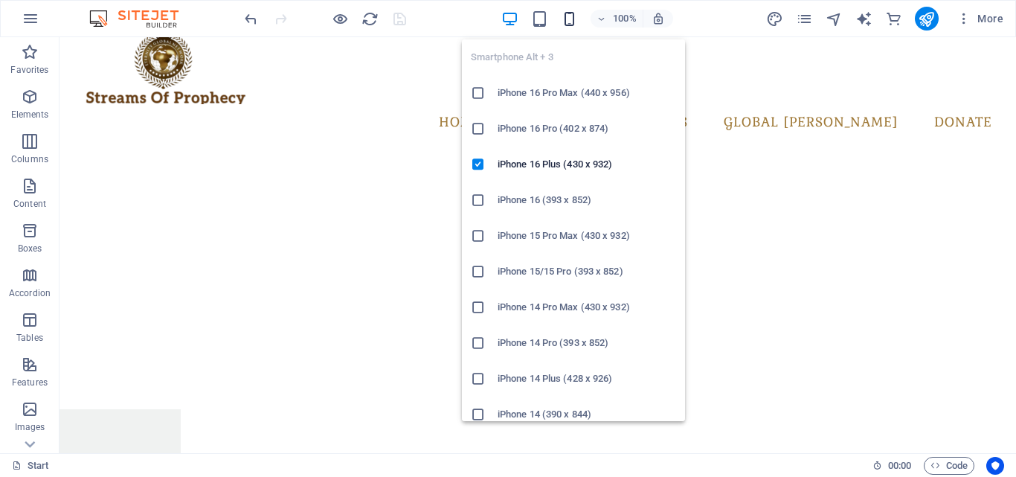
click at [576, 19] on icon "button" at bounding box center [569, 18] width 17 height 17
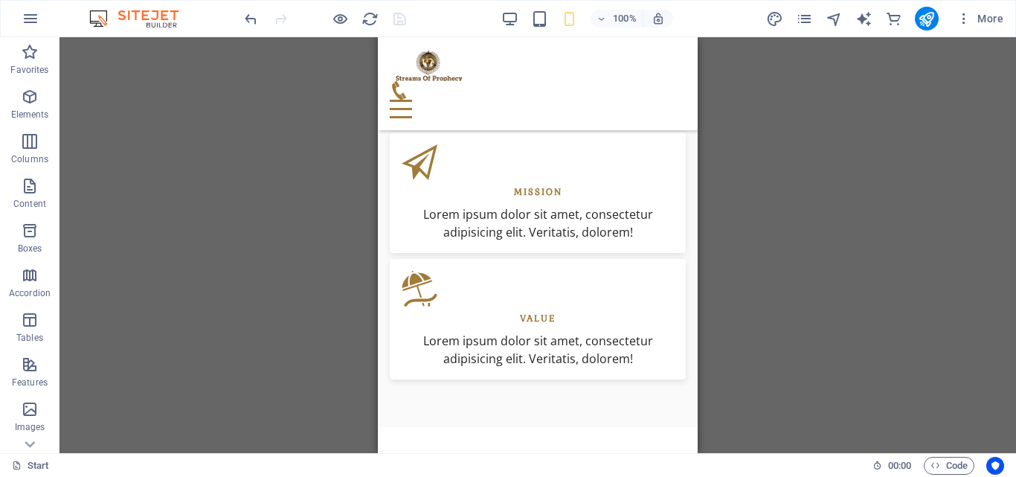
scroll to position [707, 0]
